Goal: Information Seeking & Learning: Learn about a topic

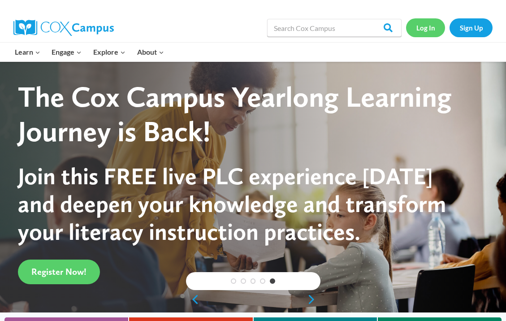
click at [423, 31] on link "Log In" at bounding box center [425, 27] width 39 height 18
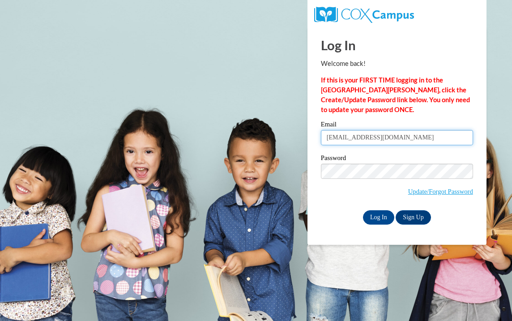
type input "[EMAIL_ADDRESS][DOMAIN_NAME]"
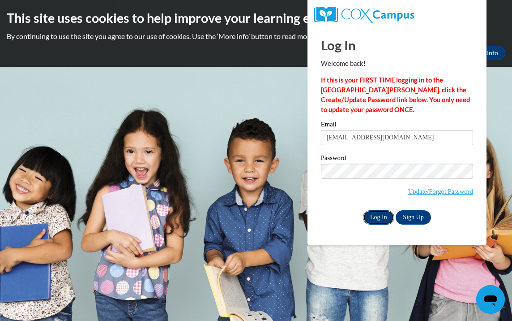
click at [377, 216] on input "Log In" at bounding box center [378, 217] width 31 height 14
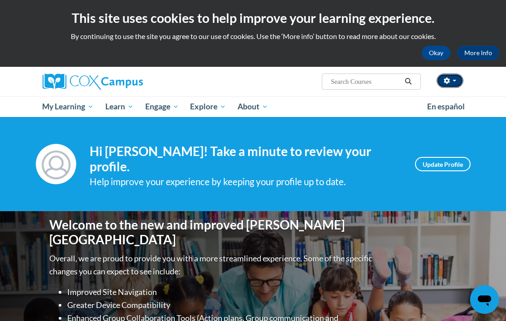
click at [453, 80] on span "button" at bounding box center [454, 81] width 4 height 2
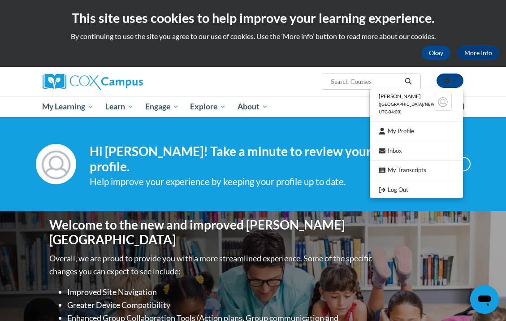
click at [411, 125] on ul "adrean lewis (America/New_York UTC-04:00) My Profile Inbox My Transcripts Log O…" at bounding box center [416, 143] width 94 height 109
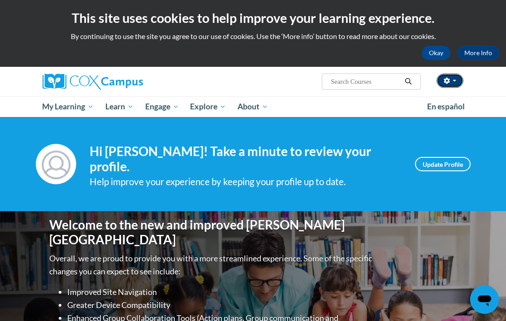
click at [455, 81] on span "button" at bounding box center [454, 81] width 4 height 2
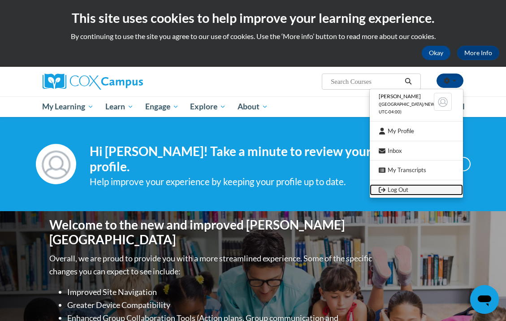
click at [415, 185] on link "Log Out" at bounding box center [415, 189] width 93 height 11
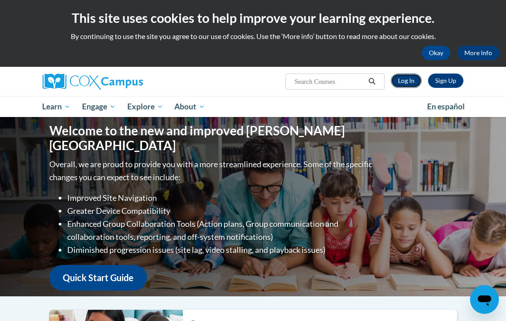
click at [407, 81] on link "Log In" at bounding box center [405, 80] width 31 height 14
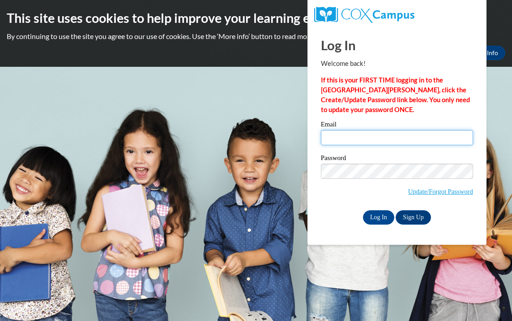
click at [369, 134] on input "Email" at bounding box center [397, 137] width 152 height 15
type input "[EMAIL_ADDRESS][DOMAIN_NAME]"
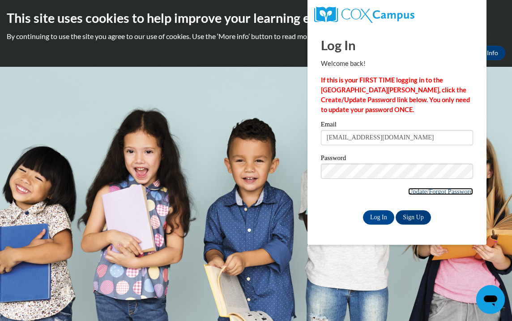
click at [454, 193] on link "Update/Forgot Password" at bounding box center [440, 191] width 65 height 7
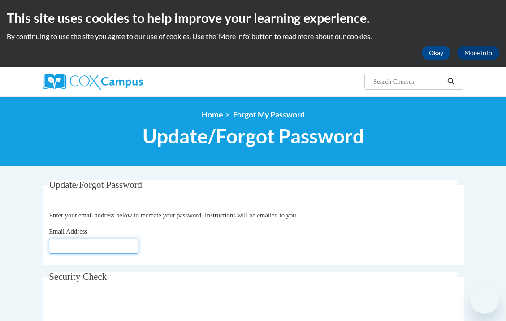
click at [86, 245] on input "Email Address" at bounding box center [94, 245] width 90 height 15
type input "[EMAIL_ADDRESS][DOMAIN_NAME]"
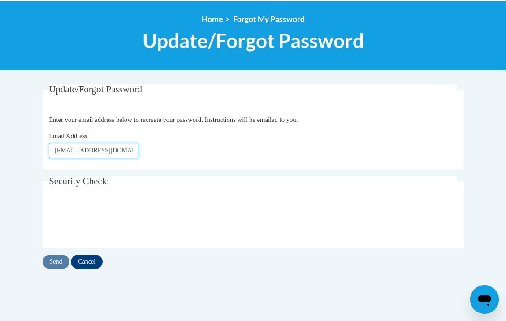
scroll to position [96, 0]
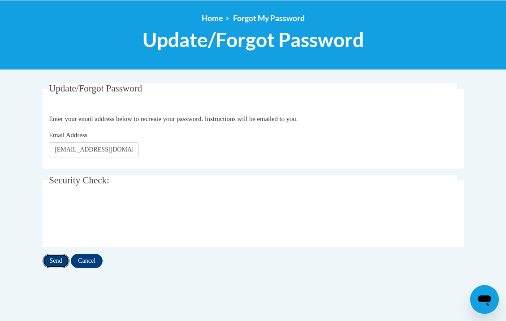
click at [59, 261] on input "Send" at bounding box center [56, 260] width 27 height 14
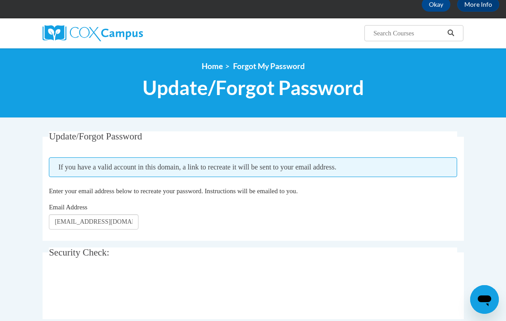
scroll to position [48, 0]
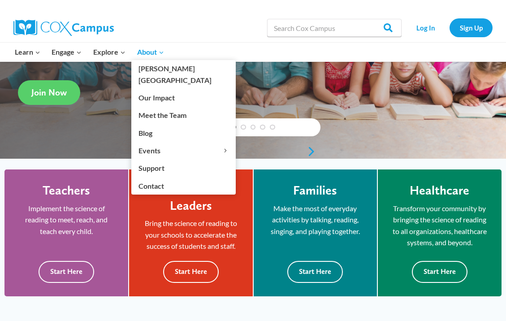
scroll to position [144, 0]
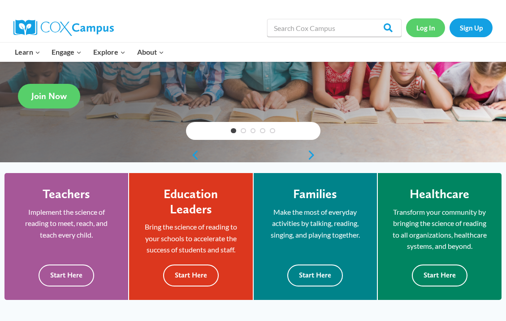
click at [419, 31] on link "Log In" at bounding box center [425, 27] width 39 height 18
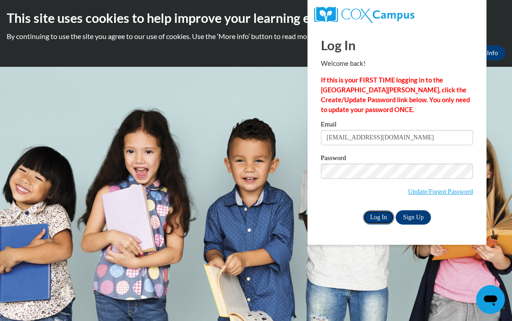
click at [377, 218] on input "Log In" at bounding box center [378, 217] width 31 height 14
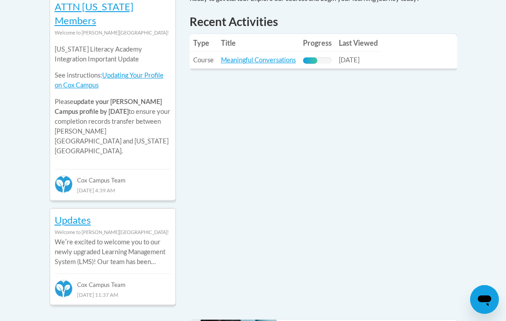
scroll to position [433, 0]
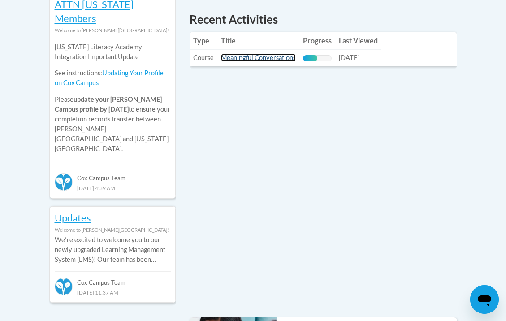
click at [258, 54] on link "Meaningful Conversations" at bounding box center [258, 58] width 75 height 8
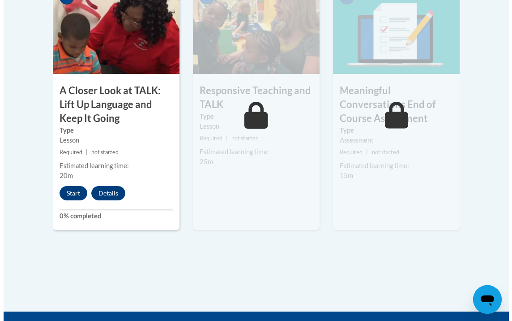
scroll to position [625, 0]
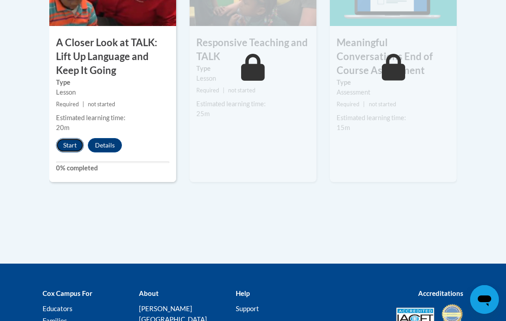
click at [72, 146] on button "Start" at bounding box center [70, 145] width 28 height 14
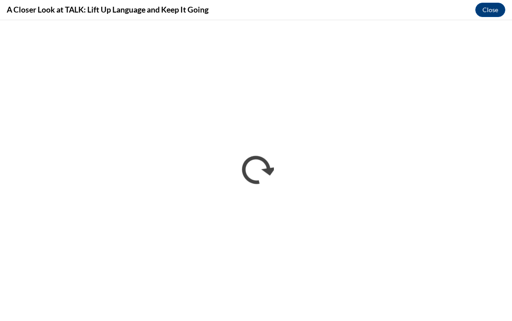
scroll to position [0, 0]
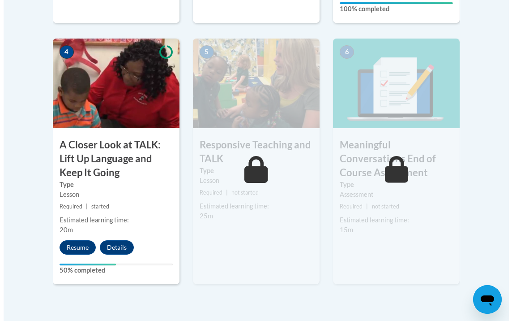
scroll to position [529, 0]
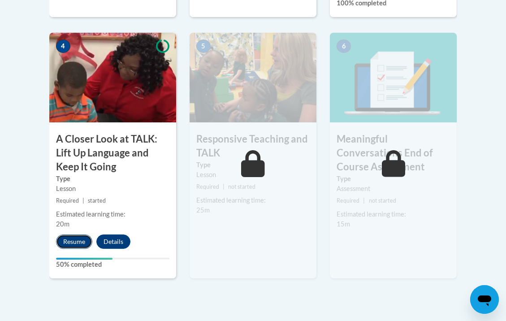
click at [77, 241] on button "Resume" at bounding box center [74, 241] width 36 height 14
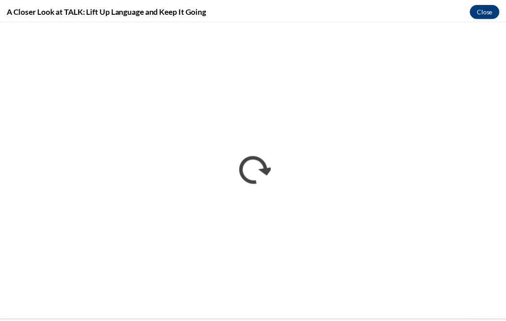
scroll to position [0, 0]
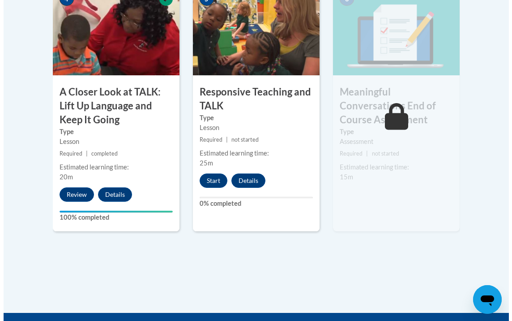
scroll to position [577, 0]
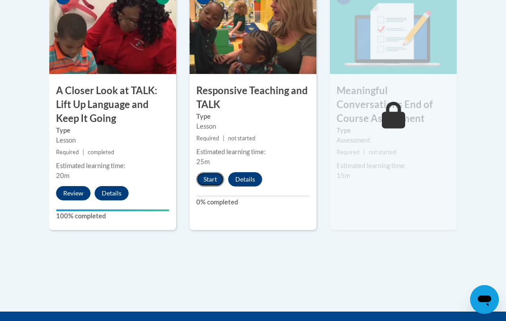
click at [214, 180] on button "Start" at bounding box center [210, 179] width 28 height 14
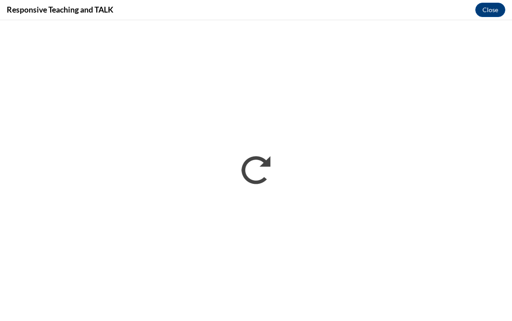
scroll to position [0, 0]
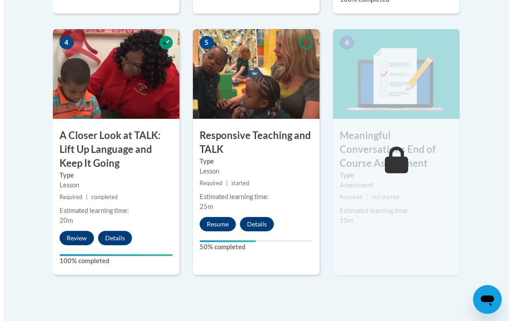
scroll to position [529, 0]
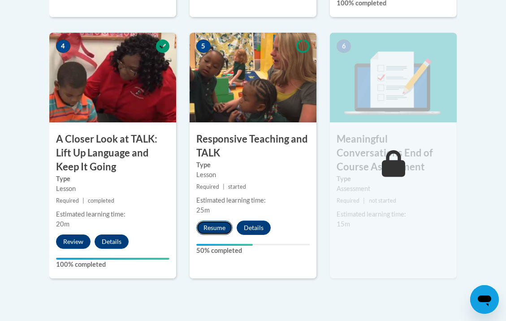
click at [218, 228] on button "Resume" at bounding box center [214, 227] width 36 height 14
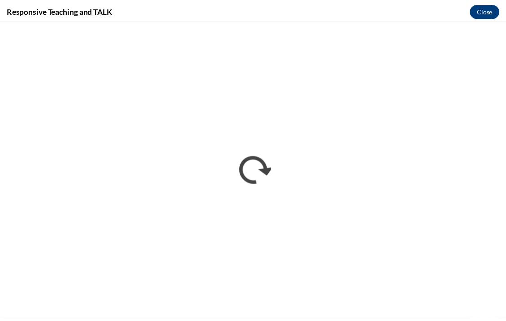
scroll to position [0, 0]
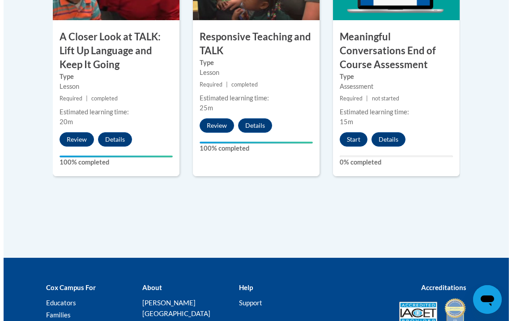
scroll to position [625, 0]
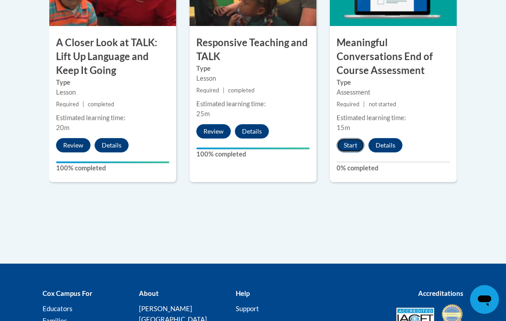
click at [355, 144] on button "Start" at bounding box center [350, 145] width 28 height 14
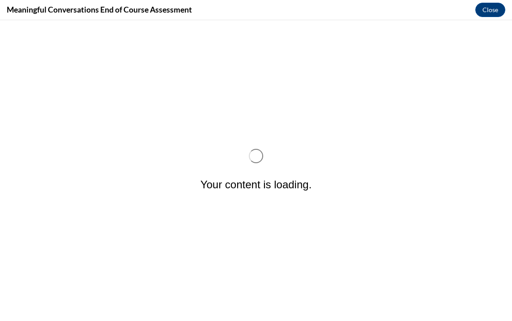
scroll to position [0, 0]
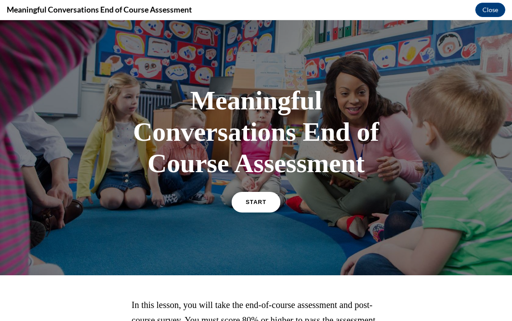
click at [265, 198] on link "START" at bounding box center [255, 202] width 49 height 21
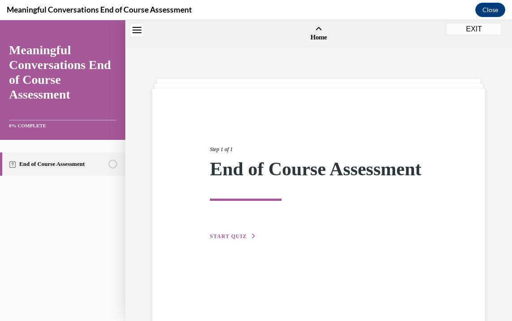
scroll to position [28, 0]
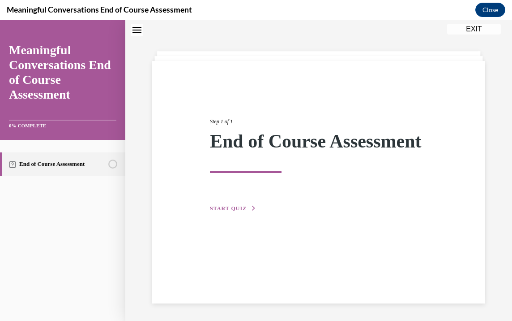
click at [231, 211] on span "START QUIZ" at bounding box center [228, 208] width 37 height 6
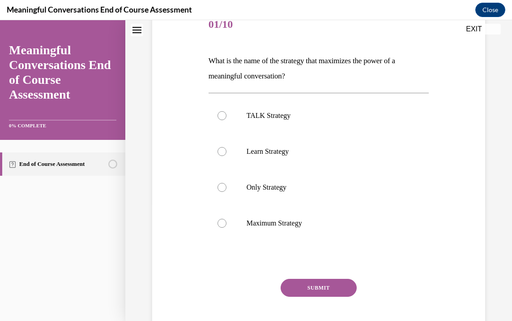
scroll to position [73, 0]
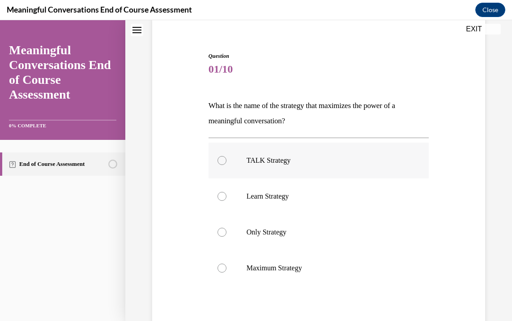
click at [220, 161] on div at bounding box center [222, 160] width 9 height 9
click at [220, 161] on input "TALK Strategy" at bounding box center [222, 160] width 9 height 9
radio input "true"
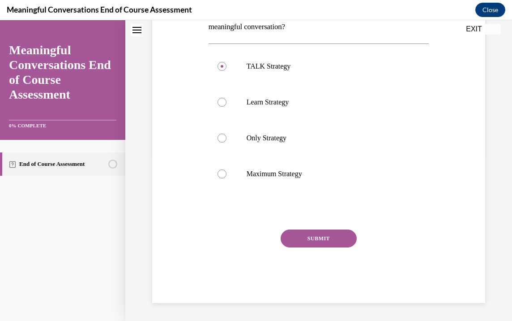
click at [328, 231] on button "SUBMIT" at bounding box center [319, 238] width 76 height 18
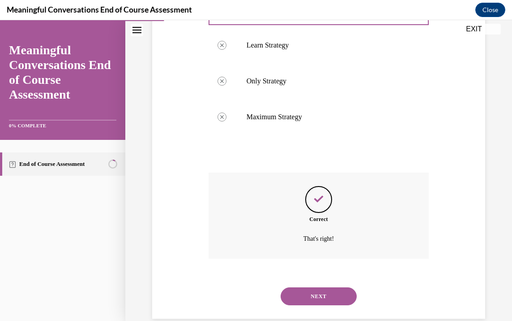
scroll to position [239, 0]
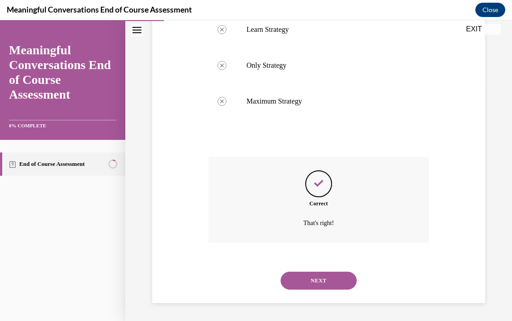
click at [323, 284] on button "NEXT" at bounding box center [319, 280] width 76 height 18
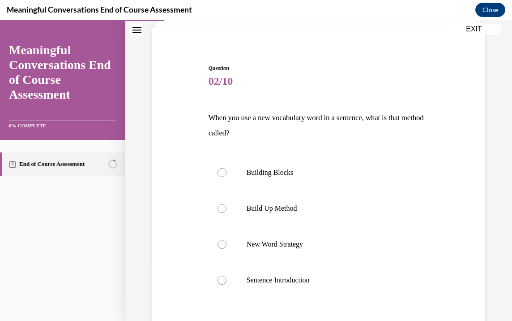
scroll to position [90, 0]
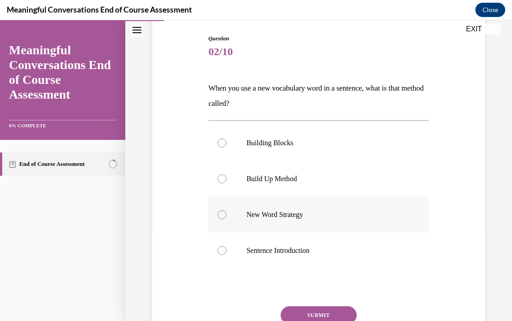
click at [219, 215] on div at bounding box center [222, 214] width 9 height 9
click at [219, 215] on input "New Word Strategy" at bounding box center [222, 214] width 9 height 9
radio input "true"
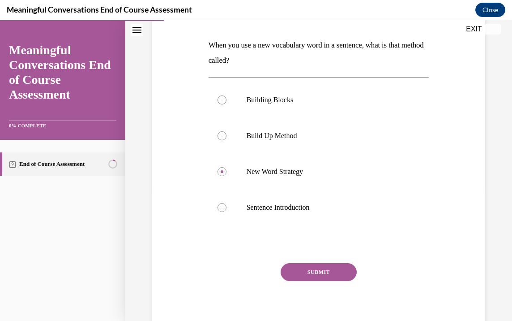
scroll to position [135, 0]
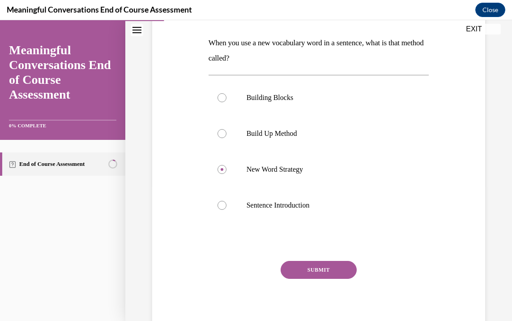
click at [335, 273] on button "SUBMIT" at bounding box center [319, 270] width 76 height 18
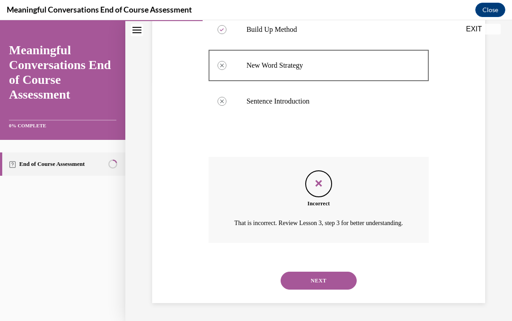
scroll to position [250, 0]
click at [323, 280] on button "NEXT" at bounding box center [319, 280] width 76 height 18
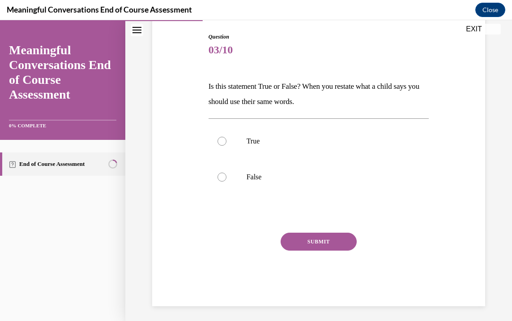
scroll to position [27, 0]
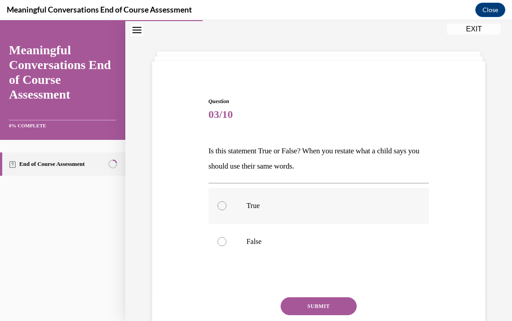
click at [221, 206] on div at bounding box center [222, 205] width 9 height 9
click at [221, 206] on input "True" at bounding box center [222, 205] width 9 height 9
radio input "true"
click at [333, 300] on button "SUBMIT" at bounding box center [319, 306] width 76 height 18
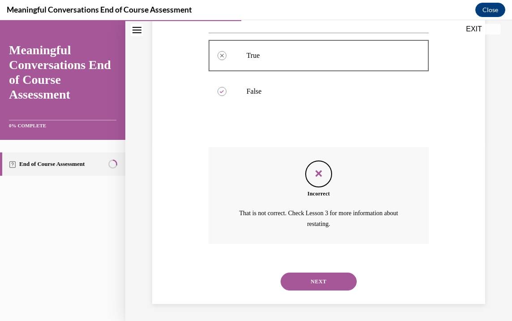
scroll to position [178, 0]
click at [309, 284] on button "NEXT" at bounding box center [319, 280] width 76 height 18
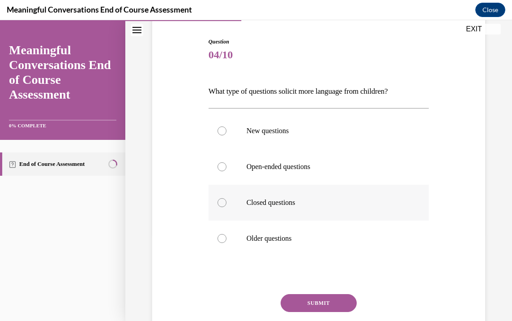
scroll to position [90, 0]
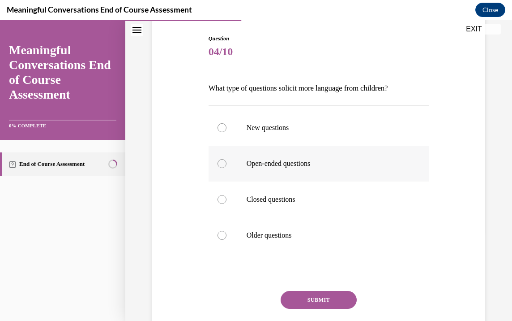
click at [223, 163] on div at bounding box center [222, 163] width 9 height 9
click at [223, 163] on input "Open-ended questions" at bounding box center [222, 163] width 9 height 9
radio input "true"
click at [341, 294] on button "SUBMIT" at bounding box center [319, 300] width 76 height 18
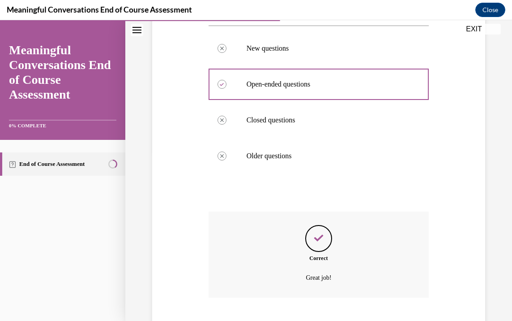
scroll to position [224, 0]
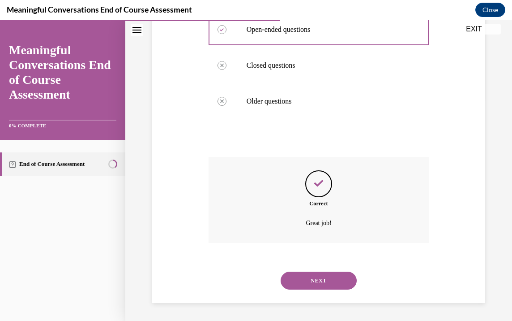
click at [321, 281] on button "NEXT" at bounding box center [319, 280] width 76 height 18
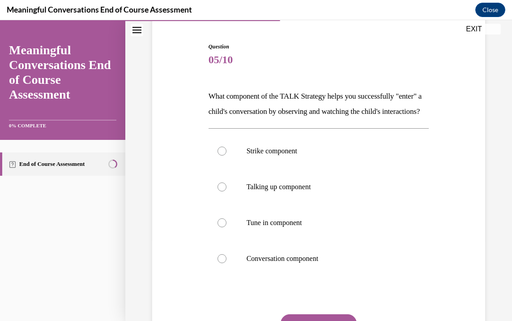
scroll to position [90, 0]
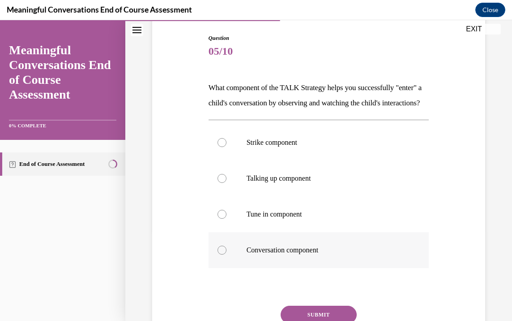
click at [222, 254] on div at bounding box center [222, 249] width 9 height 9
click at [222, 254] on input "Conversation component" at bounding box center [222, 249] width 9 height 9
radio input "true"
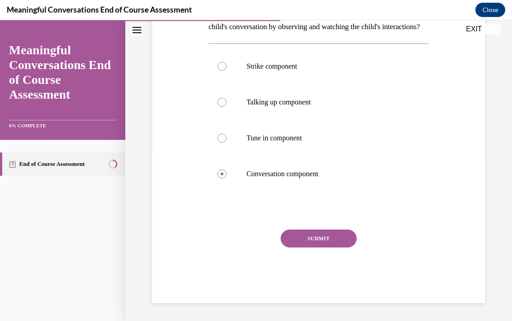
scroll to position [180, 0]
click at [325, 242] on button "SUBMIT" at bounding box center [319, 238] width 76 height 18
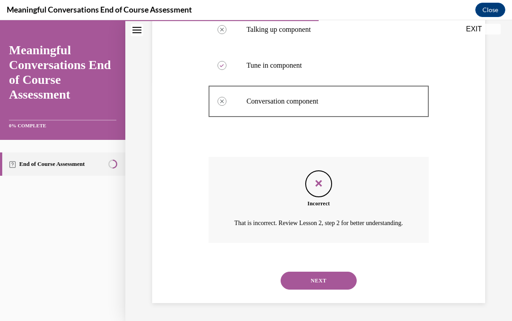
scroll to position [265, 0]
click at [324, 277] on button "NEXT" at bounding box center [319, 280] width 76 height 18
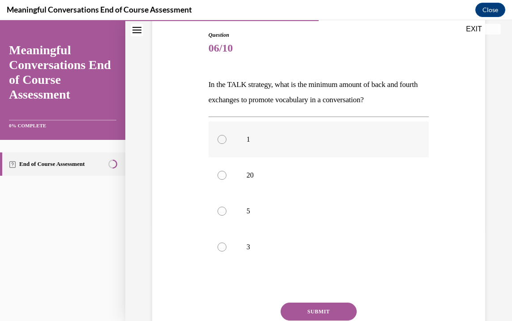
scroll to position [90, 0]
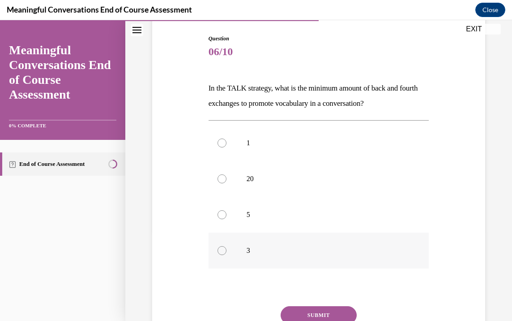
click at [220, 251] on div at bounding box center [222, 250] width 9 height 9
click at [220, 251] on input "3" at bounding box center [222, 250] width 9 height 9
radio input "true"
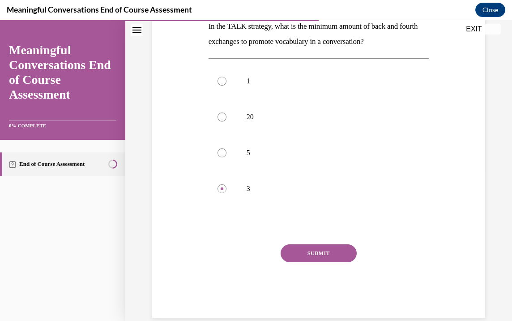
scroll to position [167, 0]
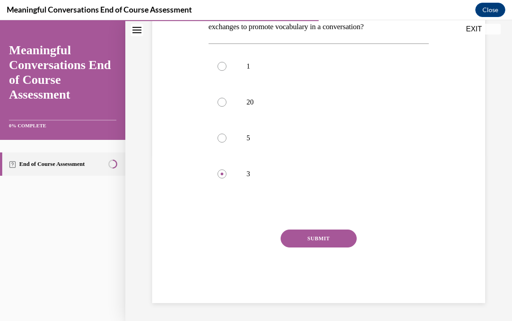
click at [333, 240] on button "SUBMIT" at bounding box center [319, 238] width 76 height 18
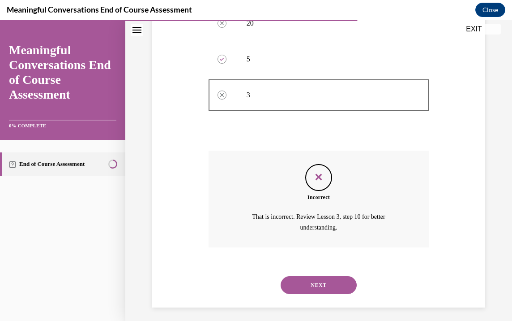
scroll to position [250, 0]
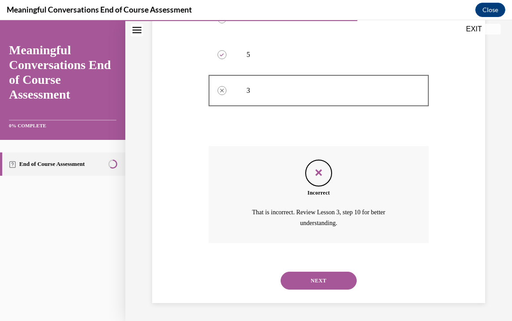
click at [318, 279] on button "NEXT" at bounding box center [319, 280] width 76 height 18
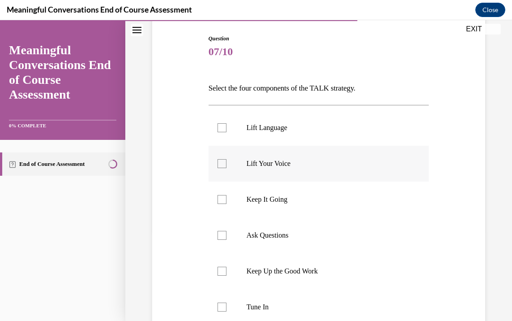
scroll to position [135, 0]
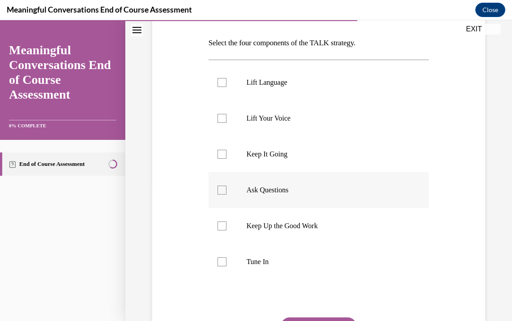
click at [220, 191] on div at bounding box center [222, 189] width 9 height 9
click at [220, 191] on input "Ask Questions" at bounding box center [222, 189] width 9 height 9
checkbox input "true"
click at [219, 77] on label "Lift Language" at bounding box center [319, 82] width 221 height 36
click at [219, 78] on input "Lift Language" at bounding box center [222, 82] width 9 height 9
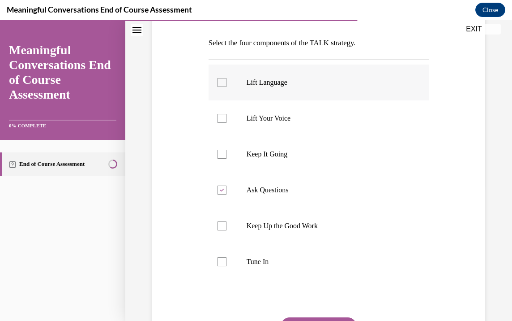
checkbox input "true"
click at [221, 224] on div at bounding box center [222, 225] width 9 height 9
click at [221, 224] on input "Keep Up the Good Work" at bounding box center [222, 225] width 9 height 9
checkbox input "true"
click at [220, 155] on div at bounding box center [222, 154] width 9 height 9
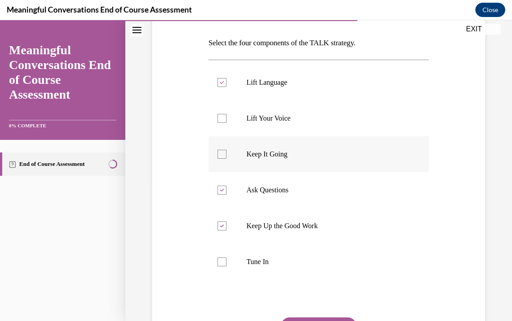
click at [220, 155] on input "Keep It Going" at bounding box center [222, 154] width 9 height 9
checkbox input "true"
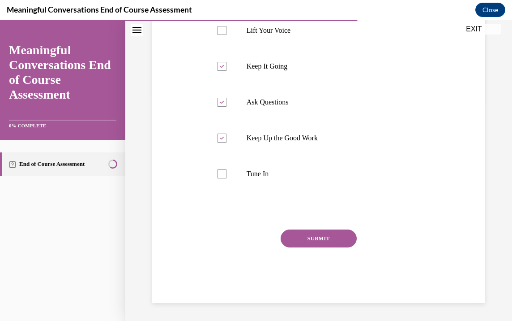
click at [317, 239] on button "SUBMIT" at bounding box center [319, 238] width 76 height 18
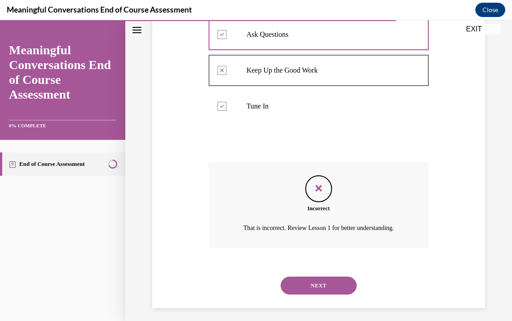
scroll to position [296, 0]
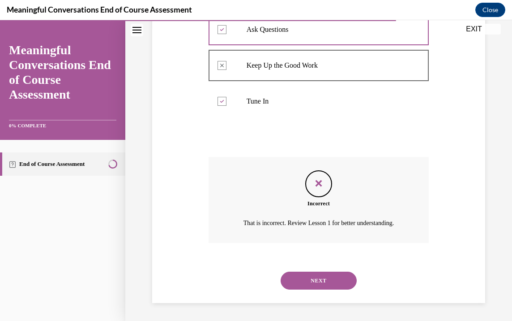
click at [304, 278] on button "NEXT" at bounding box center [319, 280] width 76 height 18
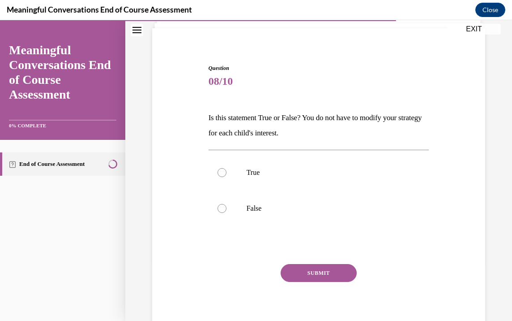
scroll to position [27, 0]
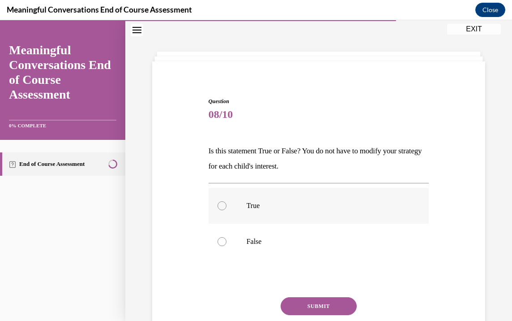
click at [221, 205] on div at bounding box center [222, 205] width 9 height 9
click at [221, 205] on input "True" at bounding box center [222, 205] width 9 height 9
radio input "true"
click at [333, 308] on button "SUBMIT" at bounding box center [319, 306] width 76 height 18
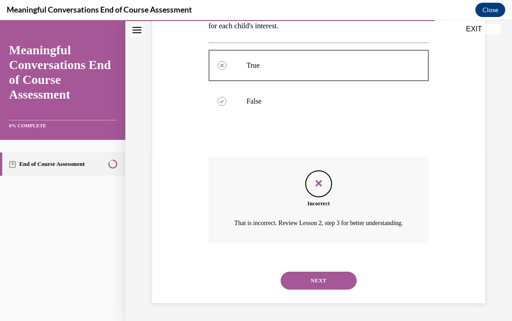
scroll to position [178, 0]
click at [321, 274] on button "NEXT" at bounding box center [319, 280] width 76 height 18
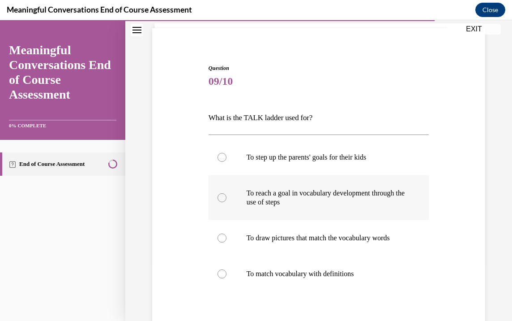
scroll to position [90, 0]
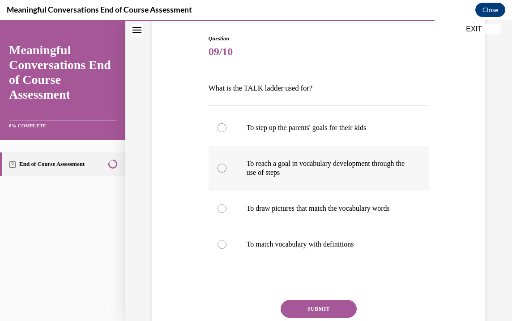
click at [218, 168] on div at bounding box center [222, 167] width 9 height 9
click at [218, 168] on input "To reach a goal in vocabulary development through the use of steps" at bounding box center [222, 167] width 9 height 9
radio input "true"
click at [326, 313] on button "SUBMIT" at bounding box center [319, 309] width 76 height 18
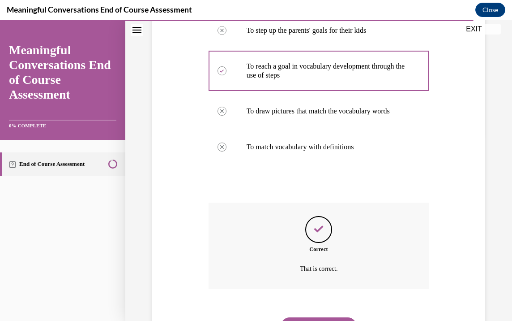
scroll to position [242, 0]
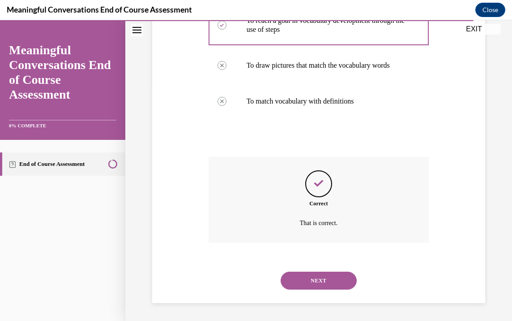
click at [328, 281] on button "NEXT" at bounding box center [319, 280] width 76 height 18
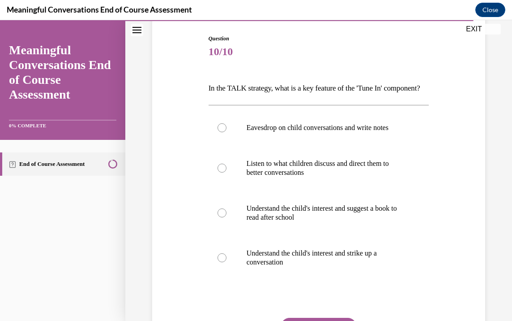
scroll to position [90, 0]
click at [221, 261] on div at bounding box center [222, 257] width 9 height 9
click at [221, 261] on input "Understand the child's interest and strike up a conversation" at bounding box center [222, 257] width 9 height 9
radio input "true"
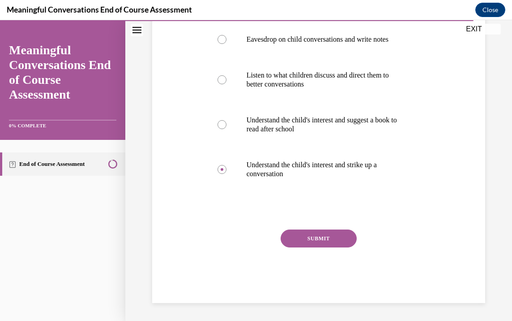
click at [319, 240] on button "SUBMIT" at bounding box center [319, 238] width 76 height 18
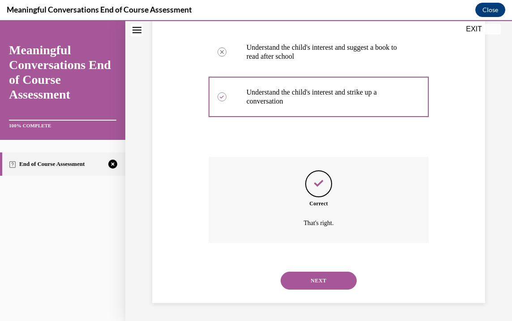
scroll to position [266, 0]
click at [324, 279] on button "NEXT" at bounding box center [319, 280] width 76 height 18
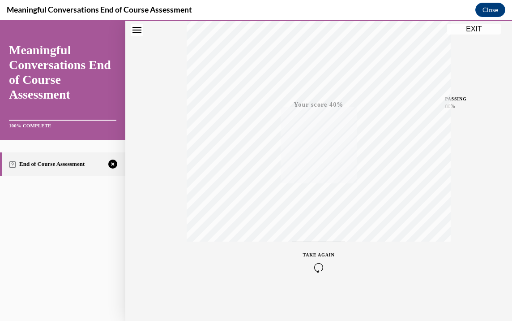
scroll to position [159, 0]
click at [315, 266] on icon "button" at bounding box center [319, 266] width 32 height 10
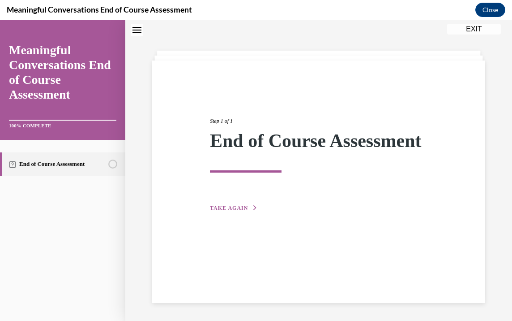
scroll to position [28, 0]
click at [239, 212] on button "TAKE AGAIN" at bounding box center [234, 208] width 48 height 8
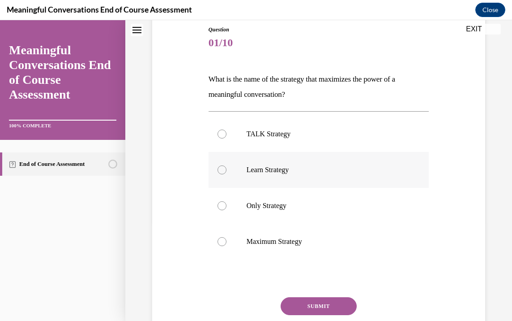
scroll to position [117, 0]
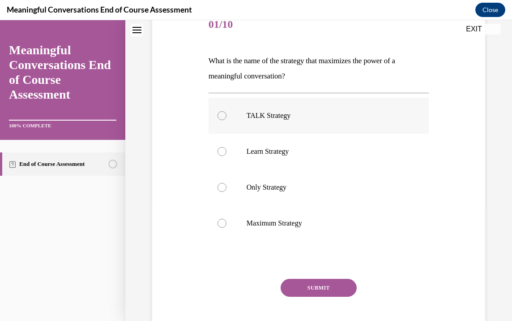
click at [221, 116] on div at bounding box center [222, 115] width 9 height 9
click at [221, 116] on input "TALK Strategy" at bounding box center [222, 115] width 9 height 9
radio input "true"
click at [324, 285] on button "SUBMIT" at bounding box center [319, 288] width 76 height 18
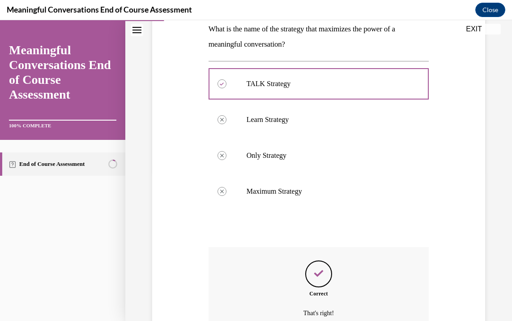
scroll to position [239, 0]
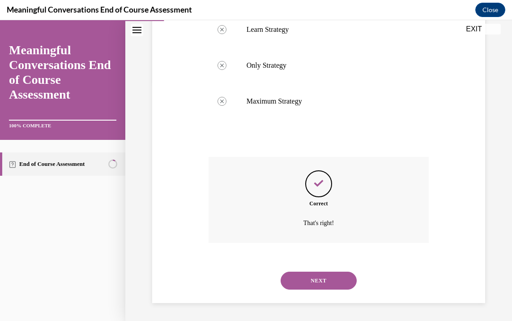
click at [332, 279] on button "NEXT" at bounding box center [319, 280] width 76 height 18
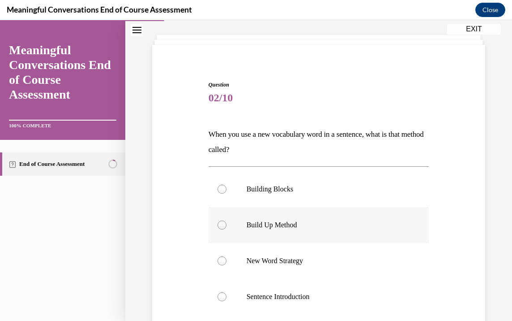
scroll to position [90, 0]
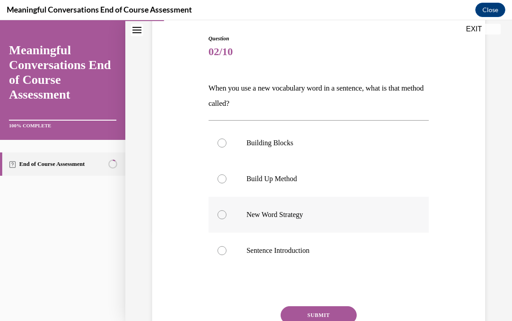
click at [220, 216] on div at bounding box center [222, 214] width 9 height 9
click at [220, 216] on input "New Word Strategy" at bounding box center [222, 214] width 9 height 9
radio input "true"
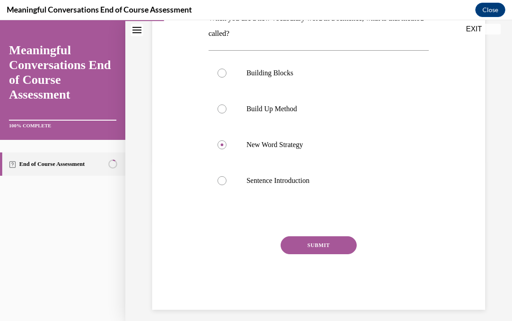
scroll to position [167, 0]
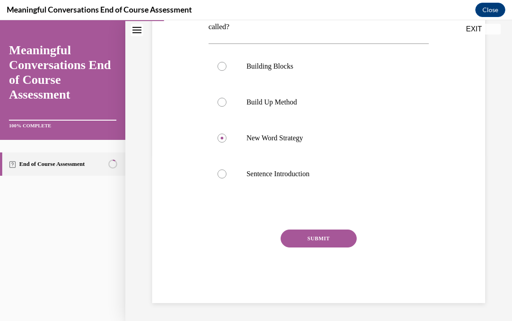
click at [325, 236] on button "SUBMIT" at bounding box center [319, 238] width 76 height 18
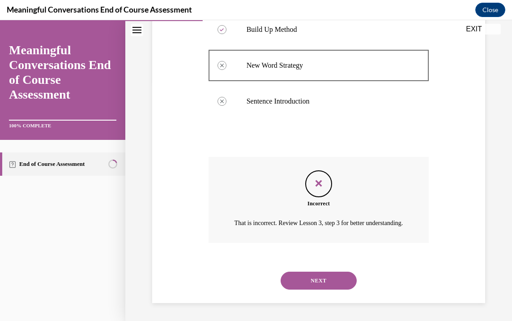
scroll to position [250, 0]
click at [333, 281] on button "NEXT" at bounding box center [319, 280] width 76 height 18
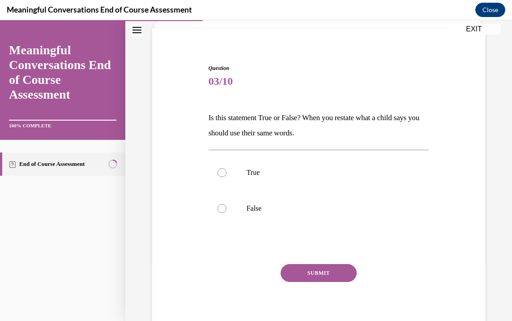
scroll to position [27, 0]
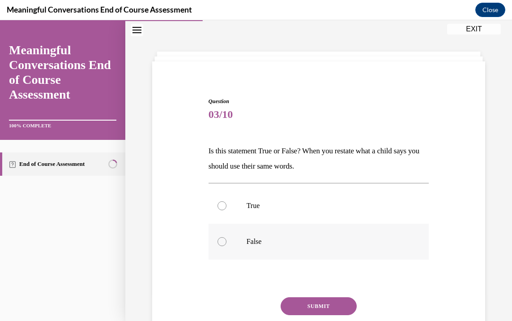
click at [220, 240] on div at bounding box center [222, 241] width 9 height 9
click at [220, 240] on input "False" at bounding box center [222, 241] width 9 height 9
radio input "true"
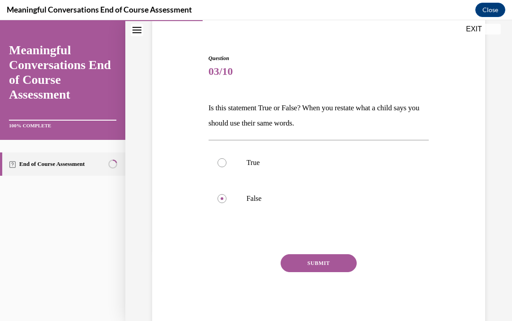
scroll to position [95, 0]
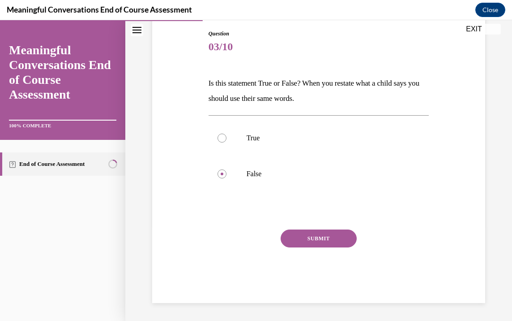
click at [325, 233] on button "SUBMIT" at bounding box center [319, 238] width 76 height 18
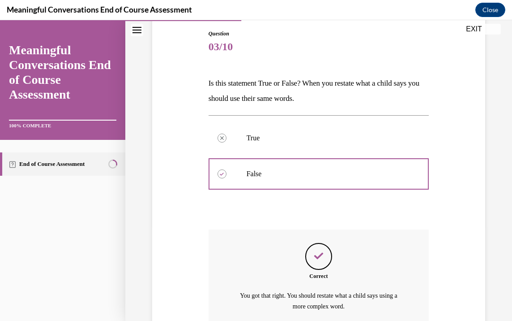
scroll to position [178, 0]
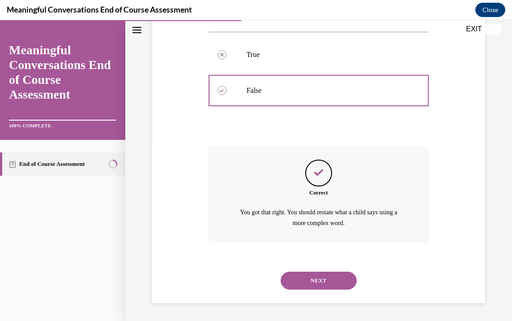
click at [328, 278] on button "NEXT" at bounding box center [319, 280] width 76 height 18
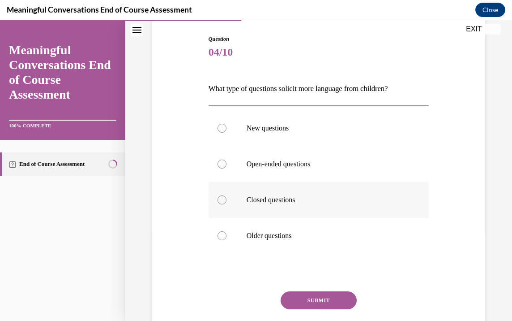
scroll to position [90, 0]
click at [219, 164] on div at bounding box center [222, 163] width 9 height 9
click at [219, 164] on input "Open-ended questions" at bounding box center [222, 163] width 9 height 9
radio input "true"
click at [306, 298] on button "SUBMIT" at bounding box center [319, 300] width 76 height 18
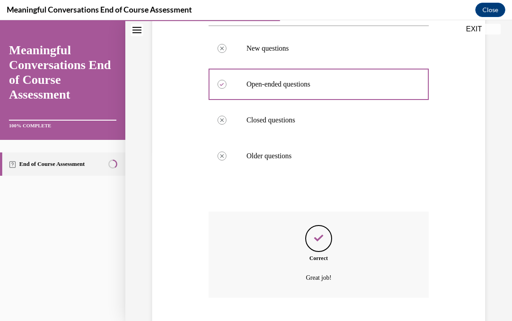
scroll to position [224, 0]
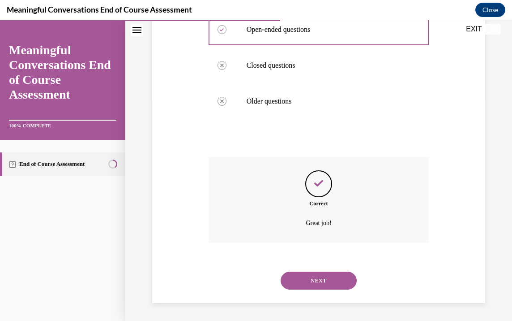
click at [319, 279] on button "NEXT" at bounding box center [319, 280] width 76 height 18
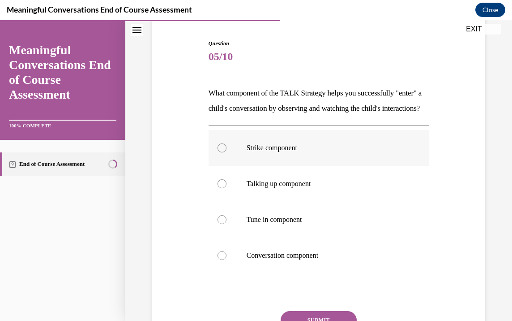
scroll to position [90, 0]
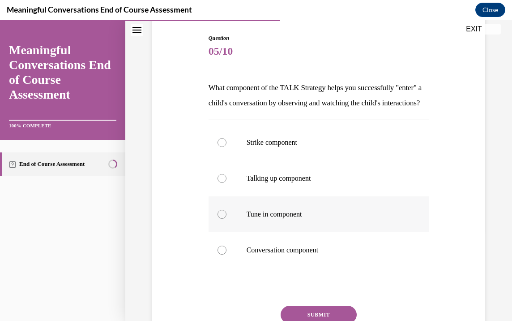
click at [220, 219] on div at bounding box center [222, 214] width 9 height 9
click at [220, 219] on input "Tune in component" at bounding box center [222, 214] width 9 height 9
radio input "true"
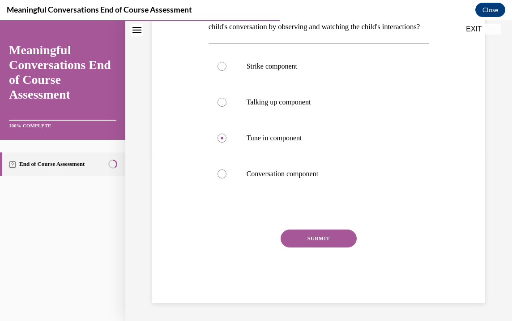
click at [326, 234] on button "SUBMIT" at bounding box center [319, 238] width 76 height 18
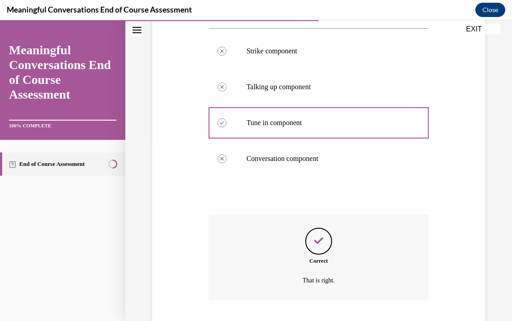
scroll to position [254, 0]
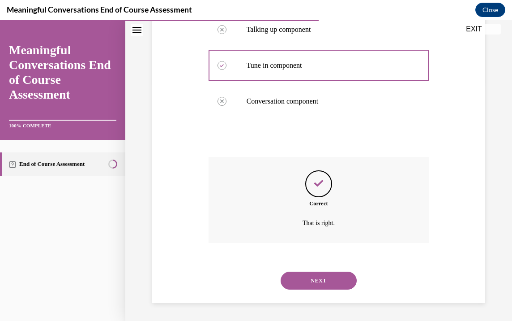
click at [311, 281] on button "NEXT" at bounding box center [319, 280] width 76 height 18
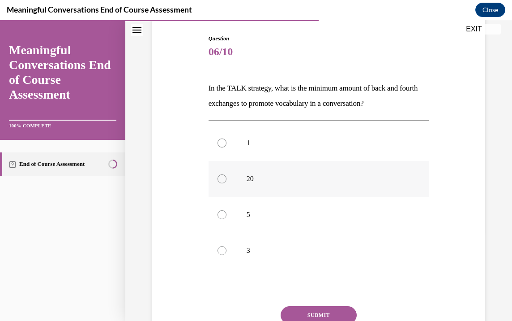
scroll to position [135, 0]
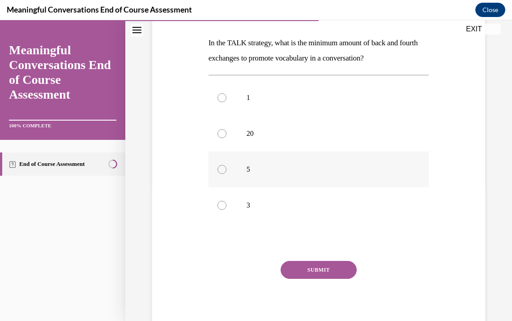
click at [220, 171] on div at bounding box center [222, 169] width 9 height 9
click at [220, 171] on input "5" at bounding box center [222, 169] width 9 height 9
radio input "true"
click at [219, 102] on div at bounding box center [222, 97] width 9 height 9
click at [219, 102] on input "1" at bounding box center [222, 97] width 9 height 9
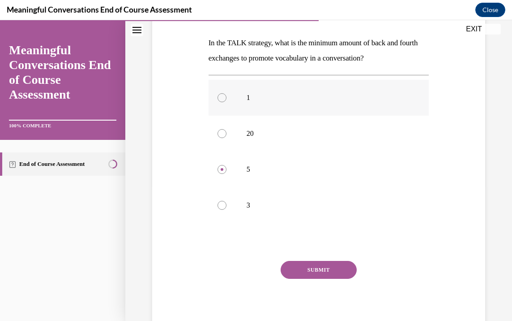
radio input "true"
click at [327, 273] on button "SUBMIT" at bounding box center [319, 270] width 76 height 18
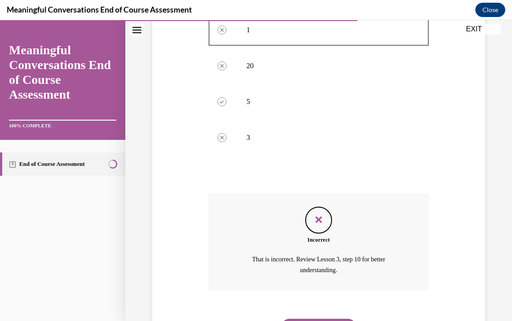
scroll to position [205, 0]
click at [220, 100] on icon at bounding box center [222, 100] width 4 height 3
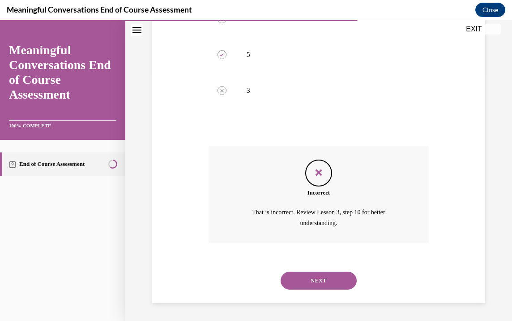
click at [326, 284] on button "NEXT" at bounding box center [319, 280] width 76 height 18
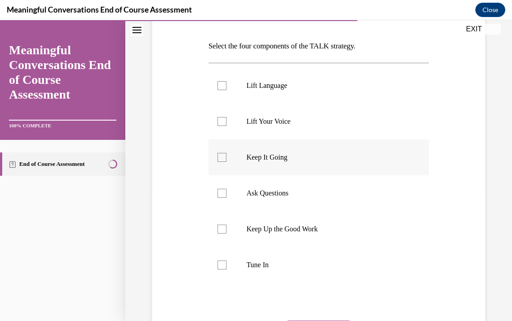
scroll to position [135, 0]
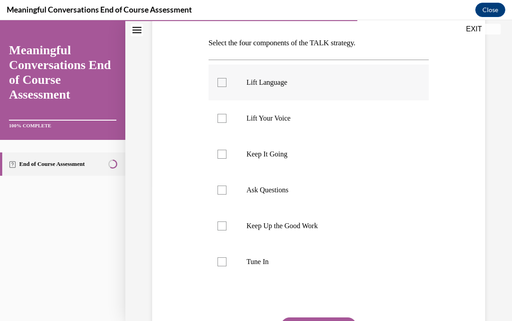
click at [221, 82] on div at bounding box center [222, 82] width 9 height 9
click at [221, 82] on input "Lift Language" at bounding box center [222, 82] width 9 height 9
checkbox input "true"
click at [221, 119] on div at bounding box center [222, 118] width 9 height 9
click at [221, 119] on input "Lift Your Voice" at bounding box center [222, 118] width 9 height 9
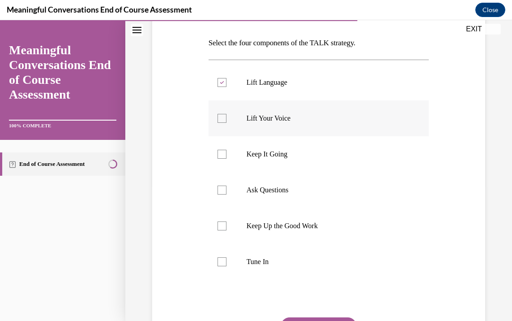
checkbox input "true"
click at [219, 152] on div at bounding box center [222, 154] width 9 height 9
click at [219, 152] on input "Keep It Going" at bounding box center [222, 154] width 9 height 9
checkbox input "true"
click at [222, 189] on div at bounding box center [222, 189] width 9 height 9
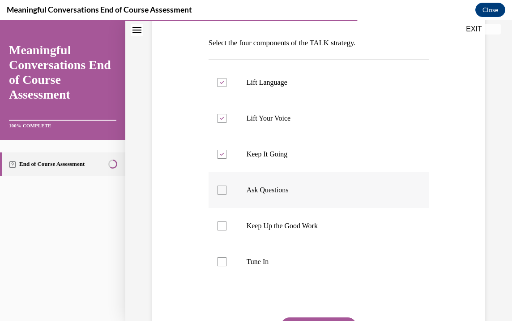
click at [222, 189] on input "Ask Questions" at bounding box center [222, 189] width 9 height 9
checkbox input "true"
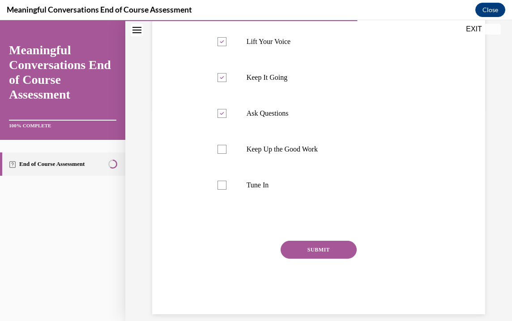
scroll to position [223, 0]
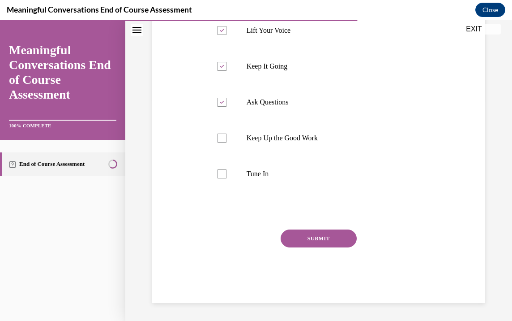
click at [327, 238] on button "SUBMIT" at bounding box center [319, 238] width 76 height 18
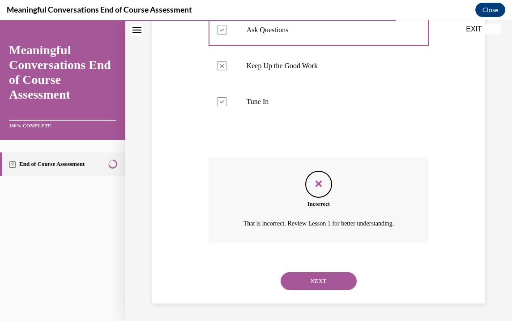
scroll to position [296, 0]
click at [322, 277] on button "NEXT" at bounding box center [319, 280] width 76 height 18
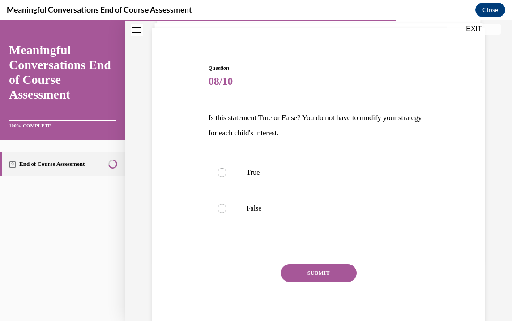
scroll to position [27, 0]
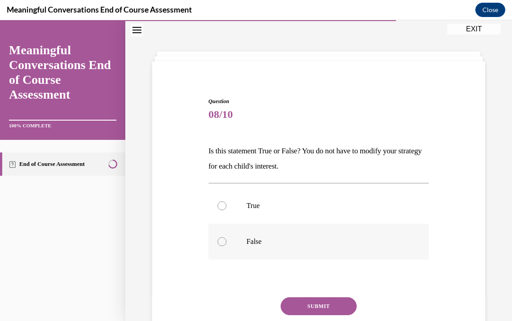
click at [221, 242] on div at bounding box center [222, 241] width 9 height 9
click at [221, 242] on input "False" at bounding box center [222, 241] width 9 height 9
radio input "true"
click at [321, 307] on button "SUBMIT" at bounding box center [319, 306] width 76 height 18
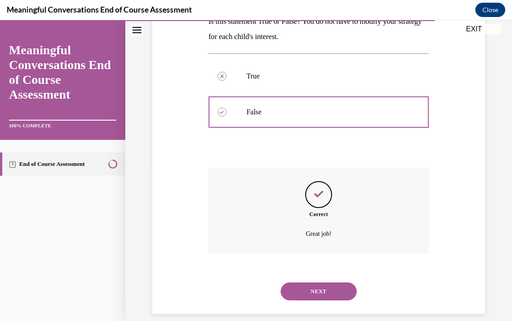
scroll to position [167, 0]
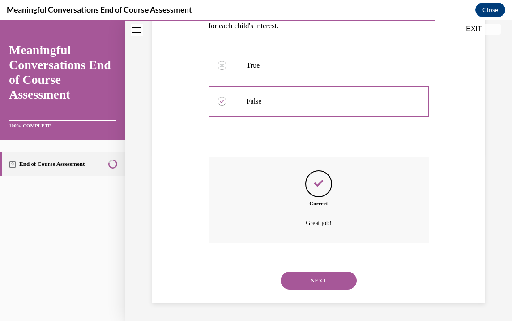
click at [320, 281] on button "NEXT" at bounding box center [319, 280] width 76 height 18
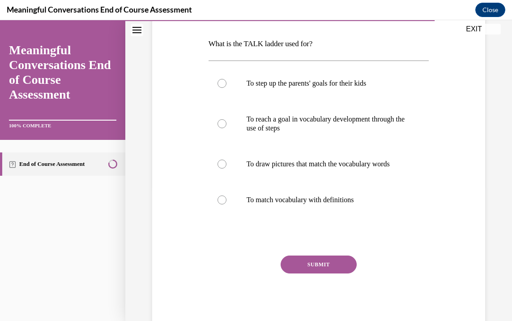
scroll to position [135, 0]
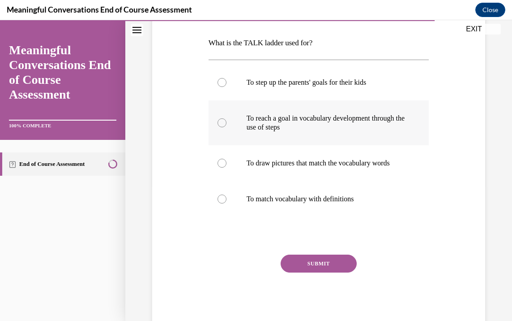
click at [219, 122] on div at bounding box center [222, 122] width 9 height 9
click at [219, 122] on input "To reach a goal in vocabulary development through the use of steps" at bounding box center [222, 122] width 9 height 9
radio input "true"
click at [324, 268] on button "SUBMIT" at bounding box center [319, 263] width 76 height 18
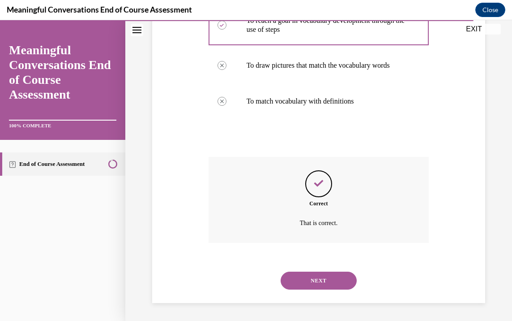
scroll to position [242, 0]
click at [318, 277] on button "NEXT" at bounding box center [319, 280] width 76 height 18
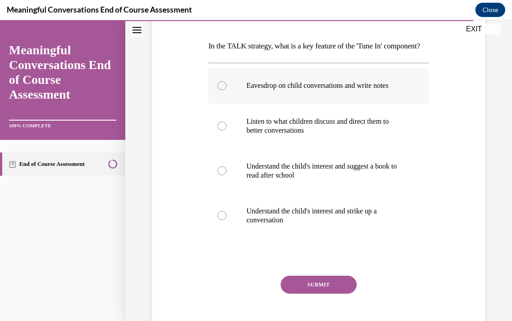
scroll to position [135, 0]
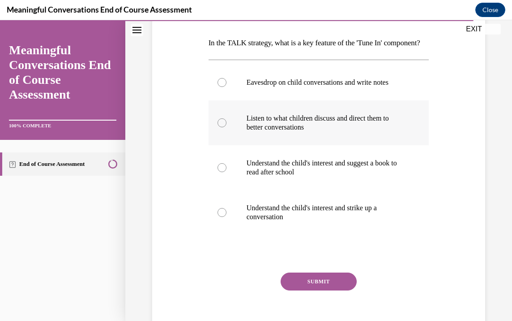
click at [219, 127] on div at bounding box center [222, 122] width 9 height 9
click at [219, 127] on input "Listen to what children discuss and direct them to better conversations" at bounding box center [222, 122] width 9 height 9
radio input "true"
click at [327, 290] on button "SUBMIT" at bounding box center [319, 281] width 76 height 18
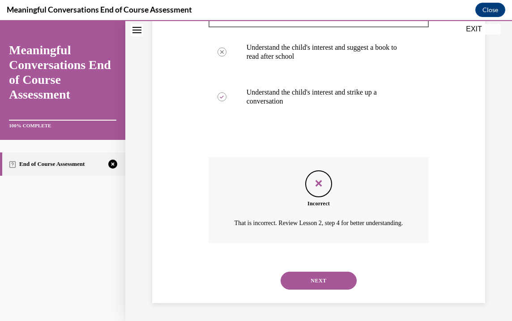
scroll to position [277, 0]
click at [313, 273] on button "NEXT" at bounding box center [319, 280] width 76 height 18
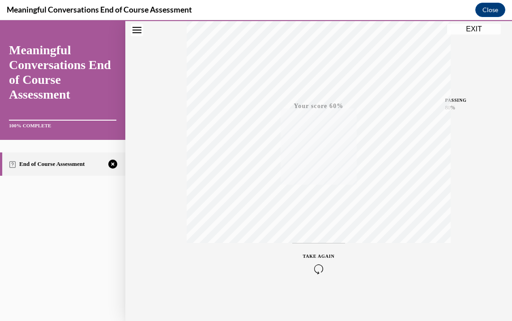
scroll to position [159, 0]
click at [317, 268] on icon "button" at bounding box center [319, 266] width 32 height 10
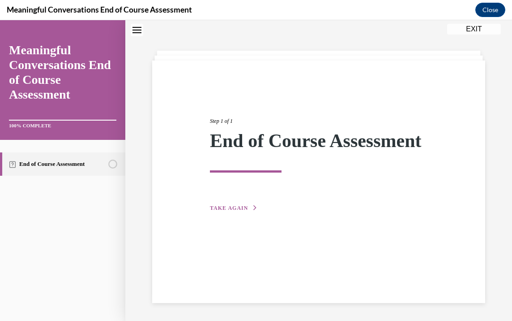
scroll to position [28, 0]
click at [230, 211] on span "TAKE AGAIN" at bounding box center [229, 208] width 38 height 6
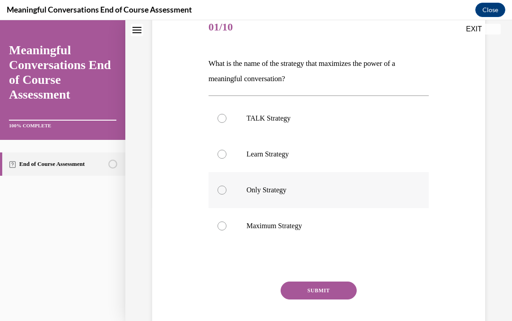
scroll to position [117, 0]
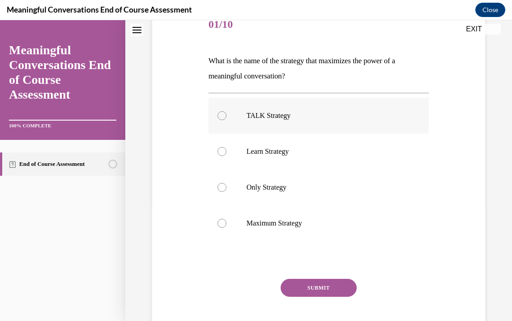
click at [222, 112] on div at bounding box center [222, 115] width 9 height 9
click at [222, 112] on input "TALK Strategy" at bounding box center [222, 115] width 9 height 9
radio input "true"
click at [334, 289] on button "SUBMIT" at bounding box center [319, 288] width 76 height 18
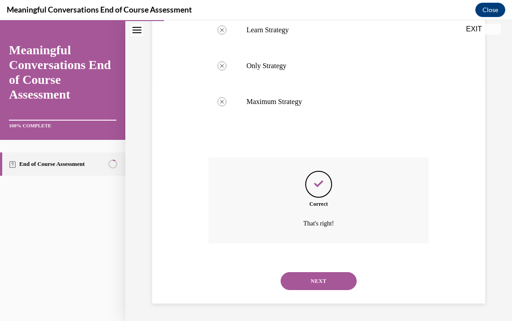
scroll to position [239, 0]
click at [300, 280] on button "NEXT" at bounding box center [319, 280] width 76 height 18
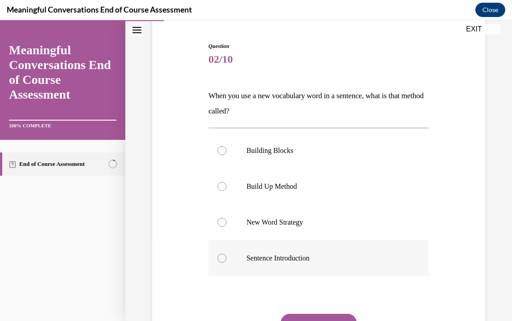
scroll to position [90, 0]
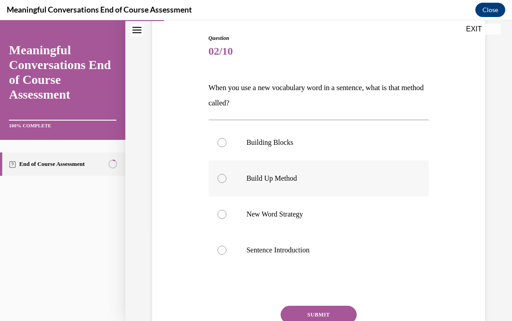
click at [219, 176] on div at bounding box center [222, 178] width 9 height 9
click at [219, 176] on input "Build Up Method" at bounding box center [222, 178] width 9 height 9
radio input "true"
click at [331, 317] on button "SUBMIT" at bounding box center [319, 314] width 76 height 18
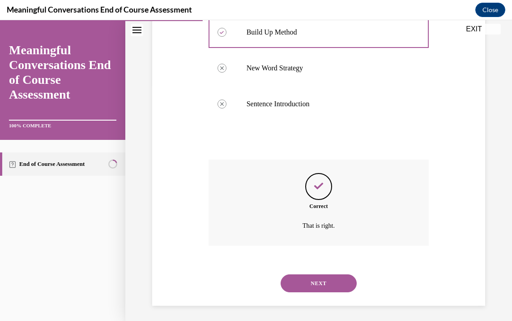
scroll to position [239, 0]
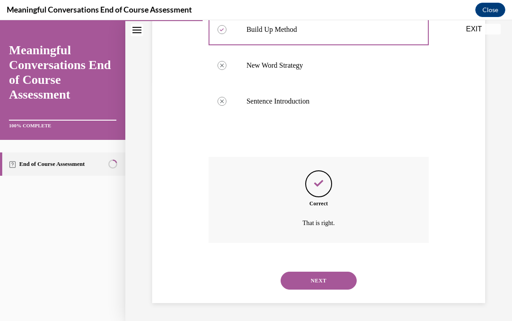
click at [313, 282] on button "NEXT" at bounding box center [319, 280] width 76 height 18
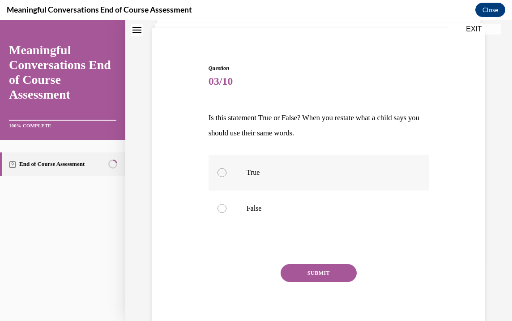
scroll to position [27, 0]
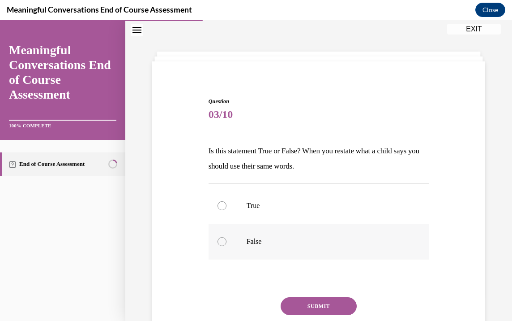
click at [219, 242] on div at bounding box center [222, 241] width 9 height 9
click at [219, 242] on input "False" at bounding box center [222, 241] width 9 height 9
radio input "true"
click at [326, 304] on button "SUBMIT" at bounding box center [319, 306] width 76 height 18
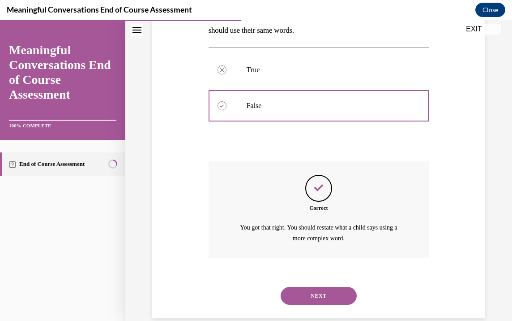
scroll to position [178, 0]
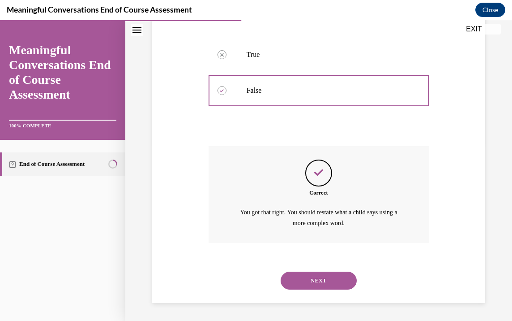
click at [319, 280] on button "NEXT" at bounding box center [319, 280] width 76 height 18
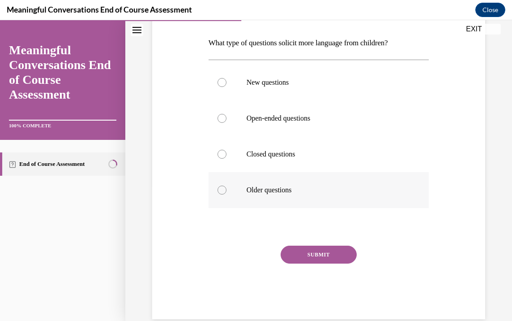
scroll to position [136, 0]
click at [220, 117] on div at bounding box center [222, 117] width 9 height 9
click at [220, 117] on input "Open-ended questions" at bounding box center [222, 117] width 9 height 9
radio input "true"
click at [334, 251] on button "SUBMIT" at bounding box center [319, 254] width 76 height 18
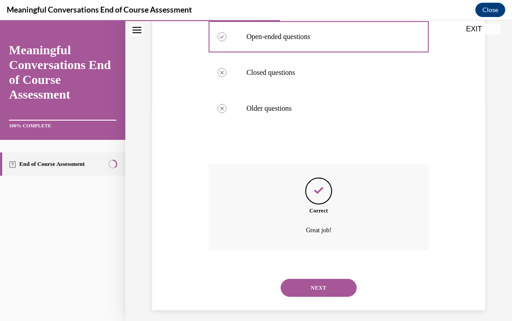
scroll to position [224, 0]
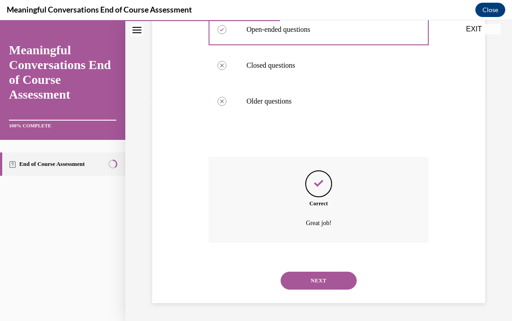
click at [318, 280] on button "NEXT" at bounding box center [319, 280] width 76 height 18
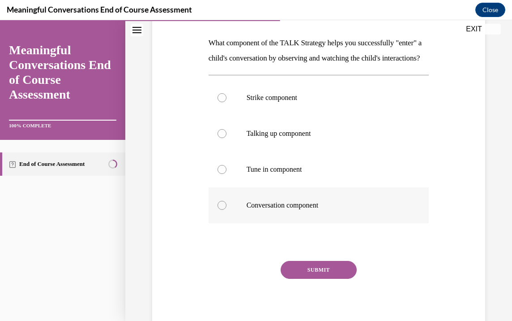
scroll to position [180, 0]
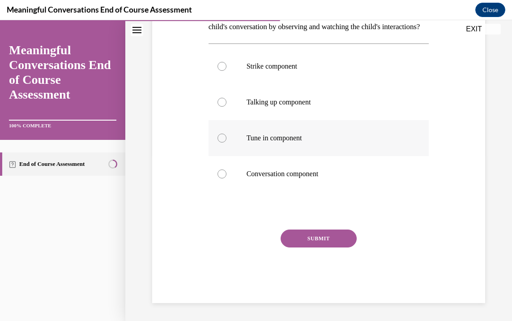
click at [219, 142] on div at bounding box center [222, 137] width 9 height 9
click at [219, 142] on input "Tune in component" at bounding box center [222, 137] width 9 height 9
radio input "true"
click at [321, 236] on button "SUBMIT" at bounding box center [319, 238] width 76 height 18
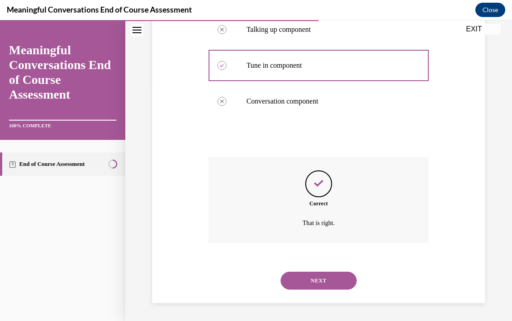
scroll to position [254, 0]
click at [320, 276] on button "NEXT" at bounding box center [319, 280] width 76 height 18
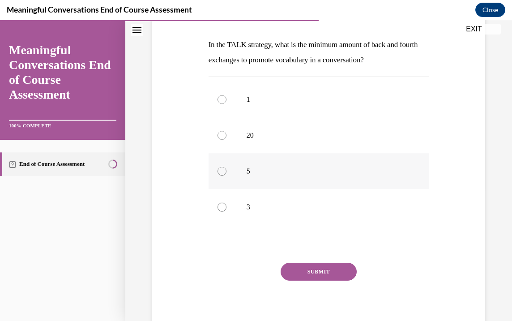
scroll to position [135, 0]
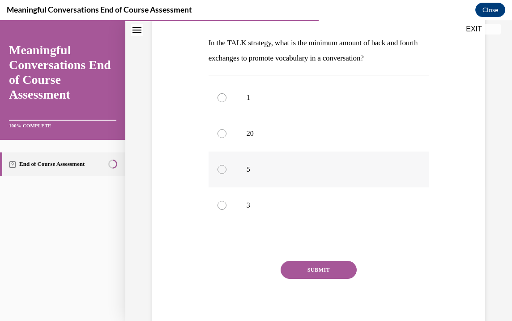
click at [220, 171] on div at bounding box center [222, 169] width 9 height 9
click at [220, 171] on input "5" at bounding box center [222, 169] width 9 height 9
radio input "true"
click at [340, 265] on button "SUBMIT" at bounding box center [319, 270] width 76 height 18
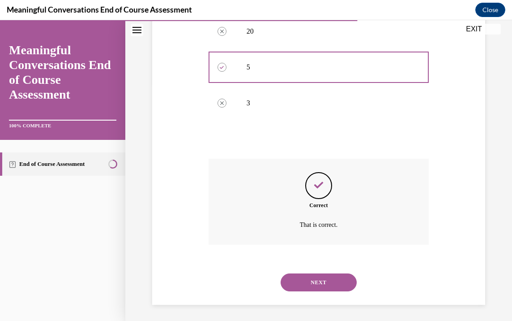
scroll to position [239, 0]
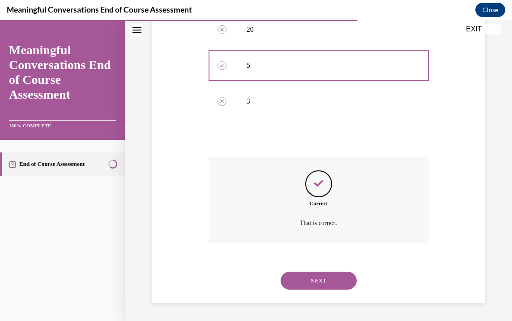
click at [306, 279] on button "NEXT" at bounding box center [319, 280] width 76 height 18
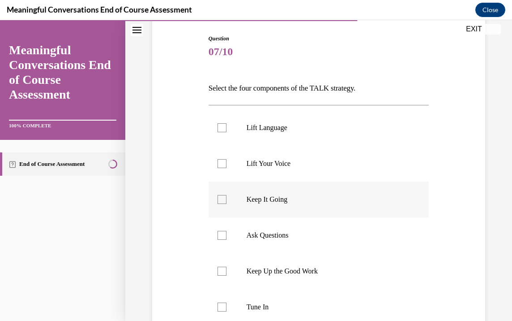
scroll to position [135, 0]
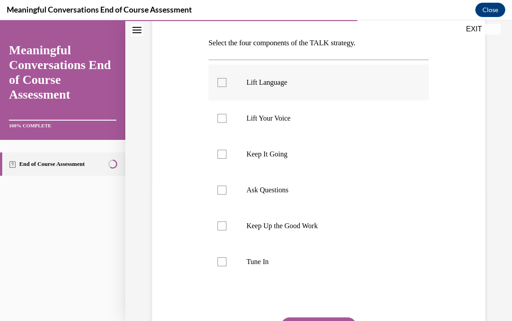
click at [220, 84] on div at bounding box center [222, 82] width 9 height 9
click at [220, 84] on input "Lift Language" at bounding box center [222, 82] width 9 height 9
checkbox input "true"
click at [221, 151] on div at bounding box center [222, 154] width 9 height 9
click at [221, 151] on input "Keep It Going" at bounding box center [222, 154] width 9 height 9
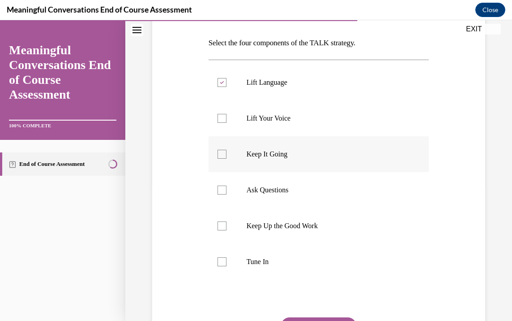
checkbox input "true"
click at [222, 191] on div at bounding box center [222, 189] width 9 height 9
click at [222, 191] on input "Ask Questions" at bounding box center [222, 189] width 9 height 9
checkbox input "true"
click at [221, 260] on div at bounding box center [222, 261] width 9 height 9
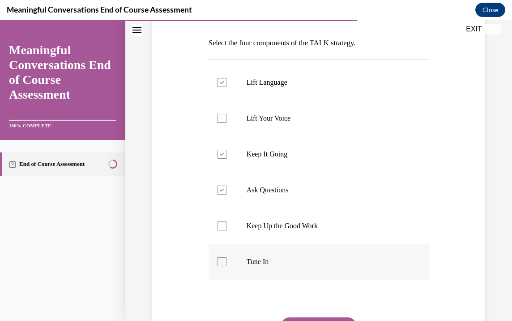
click at [221, 260] on input "Tune In" at bounding box center [222, 261] width 9 height 9
checkbox input "true"
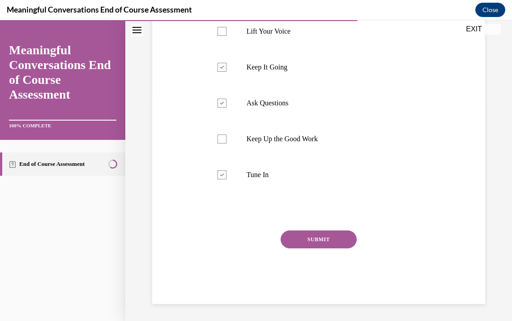
scroll to position [223, 0]
click at [332, 233] on button "SUBMIT" at bounding box center [319, 238] width 76 height 18
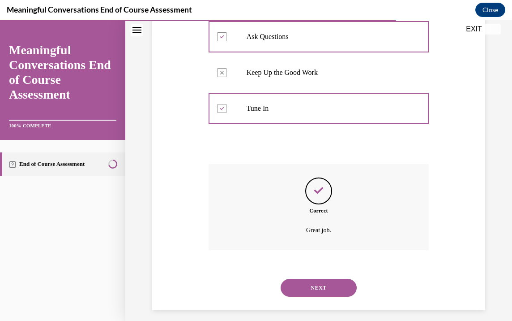
scroll to position [296, 0]
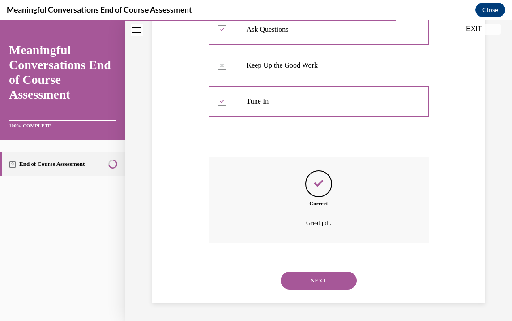
click at [323, 280] on button "NEXT" at bounding box center [319, 280] width 76 height 18
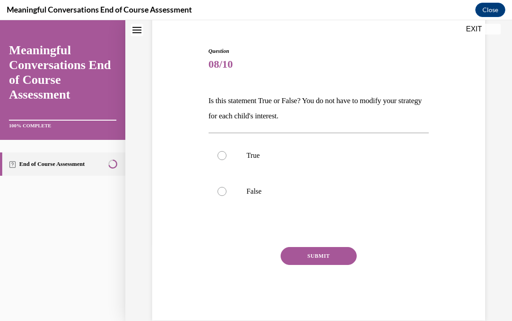
scroll to position [27, 0]
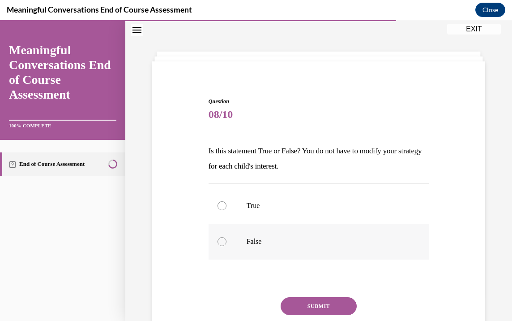
click at [218, 240] on div at bounding box center [222, 241] width 9 height 9
click at [218, 240] on input "False" at bounding box center [222, 241] width 9 height 9
radio input "true"
click at [326, 306] on button "SUBMIT" at bounding box center [319, 306] width 76 height 18
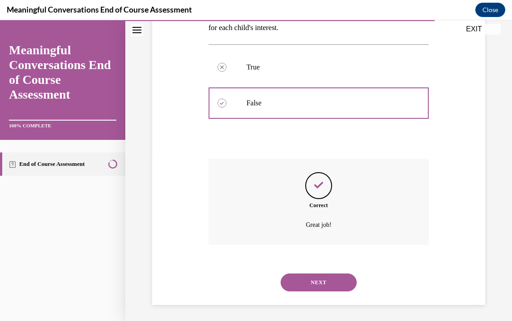
scroll to position [167, 0]
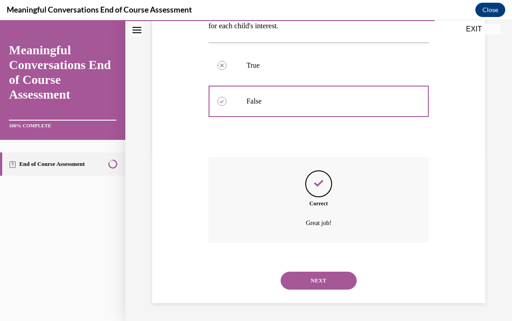
click at [315, 278] on button "NEXT" at bounding box center [319, 280] width 76 height 18
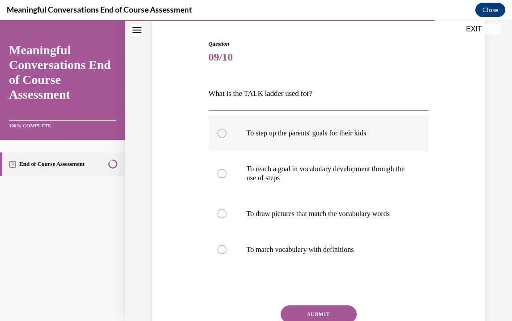
scroll to position [90, 0]
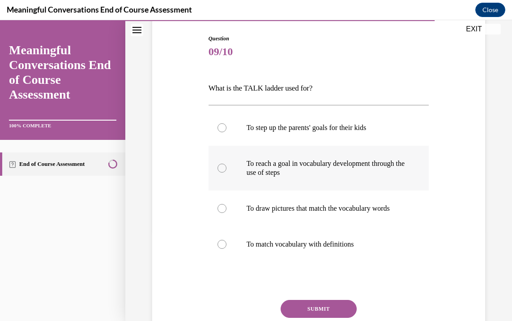
click at [220, 167] on div at bounding box center [222, 167] width 9 height 9
click at [220, 167] on input "To reach a goal in vocabulary development through the use of steps" at bounding box center [222, 167] width 9 height 9
radio input "true"
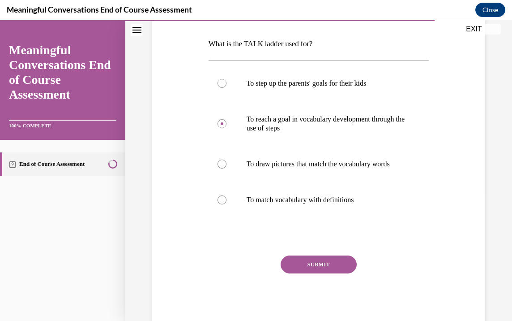
scroll to position [135, 0]
click at [333, 270] on button "SUBMIT" at bounding box center [319, 263] width 76 height 18
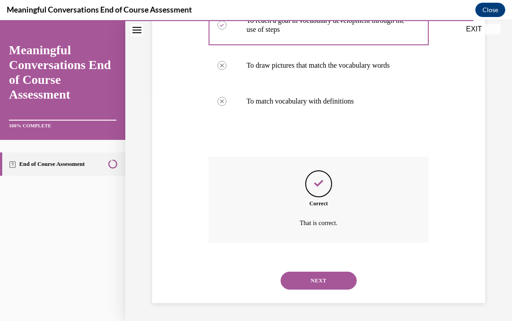
scroll to position [242, 0]
click at [335, 284] on button "NEXT" at bounding box center [319, 280] width 76 height 18
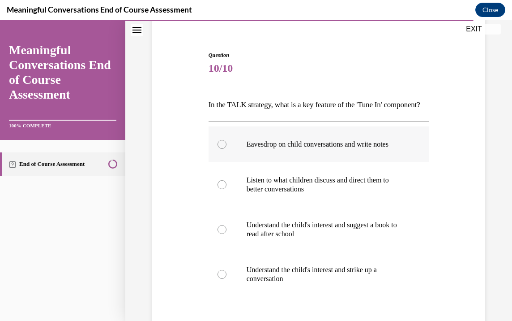
scroll to position [90, 0]
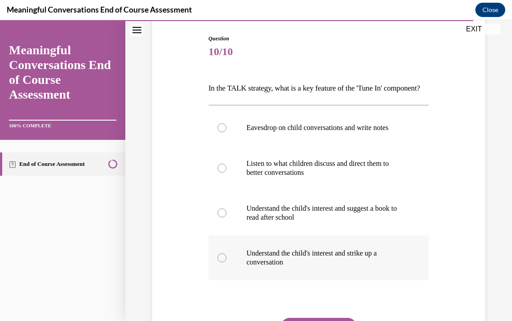
click at [222, 262] on div at bounding box center [222, 257] width 9 height 9
click at [222, 262] on input "Understand the child's interest and strike up a conversation" at bounding box center [222, 257] width 9 height 9
radio input "true"
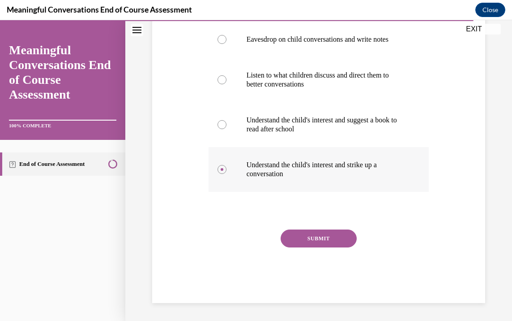
scroll to position [180, 0]
click at [335, 247] on button "SUBMIT" at bounding box center [319, 238] width 76 height 18
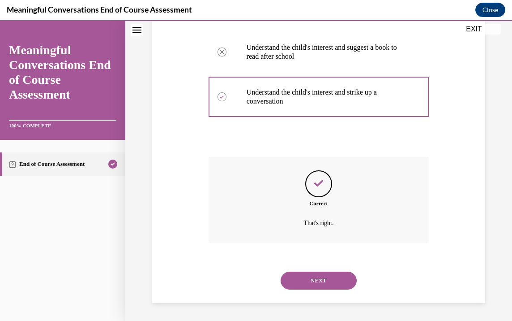
scroll to position [266, 0]
click at [322, 281] on button "NEXT" at bounding box center [319, 280] width 76 height 18
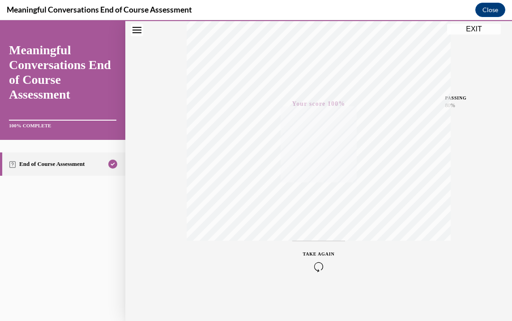
scroll to position [159, 0]
click at [426, 266] on div "TAKE AGAIN" at bounding box center [319, 260] width 264 height 40
click at [473, 30] on button "EXIT" at bounding box center [474, 29] width 54 height 11
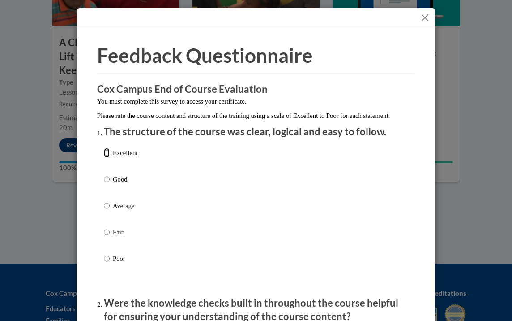
click at [104, 158] on input "Excellent" at bounding box center [107, 153] width 6 height 10
radio input "true"
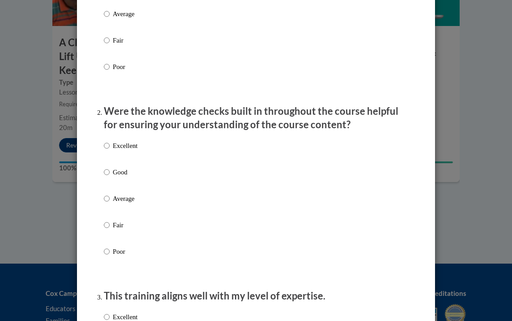
scroll to position [193, 0]
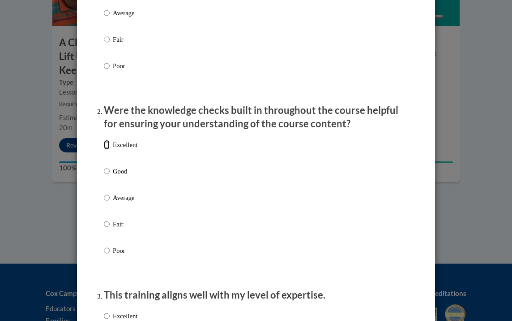
click at [104, 150] on input "Excellent" at bounding box center [107, 145] width 6 height 10
radio input "true"
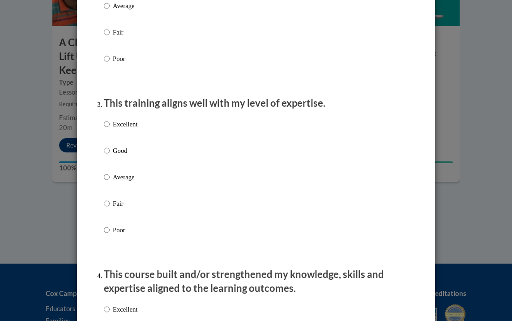
scroll to position [385, 0]
click at [104, 129] on input "Excellent" at bounding box center [107, 124] width 6 height 10
radio input "true"
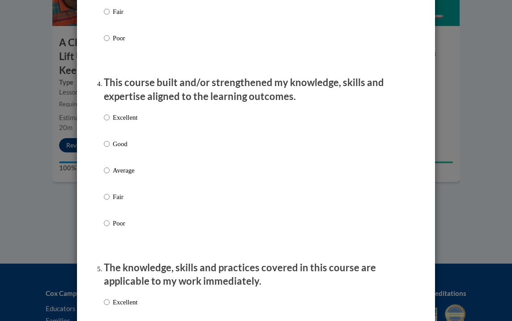
scroll to position [577, 0]
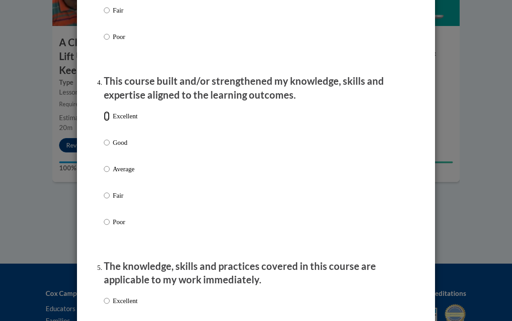
click at [104, 121] on input "Excellent" at bounding box center [107, 116] width 6 height 10
radio input "true"
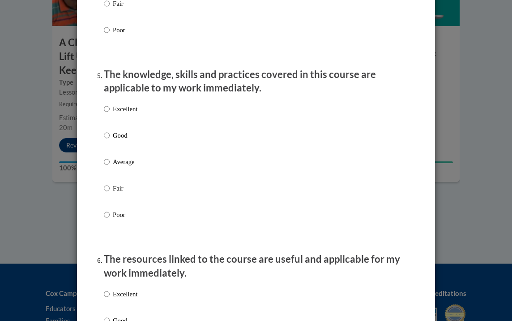
scroll to position [769, 0]
click at [104, 113] on input "Excellent" at bounding box center [107, 108] width 6 height 10
radio input "true"
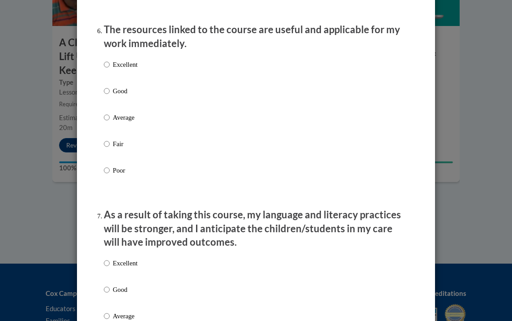
scroll to position [1010, 0]
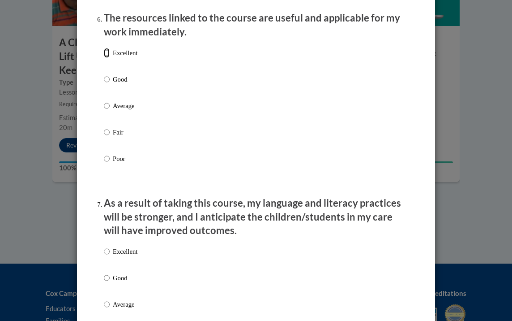
click at [105, 58] on input "Excellent" at bounding box center [107, 53] width 6 height 10
radio input "true"
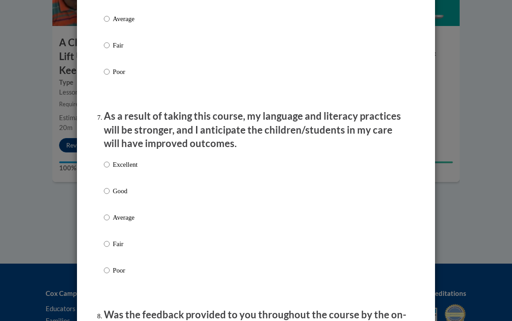
scroll to position [1106, 0]
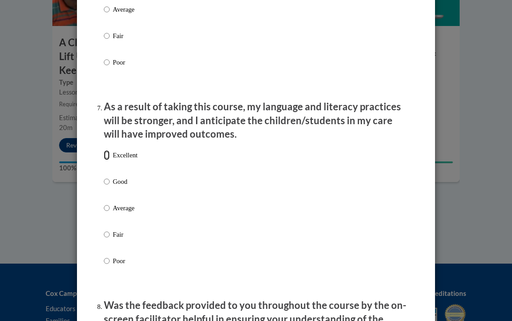
click at [104, 160] on input "Excellent" at bounding box center [107, 155] width 6 height 10
radio input "true"
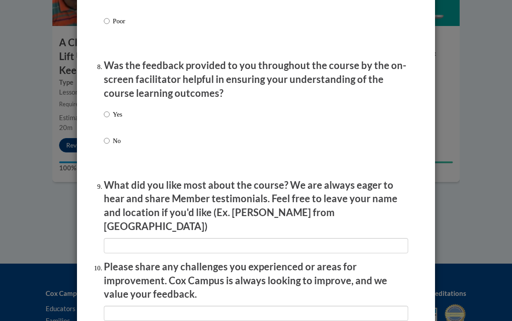
scroll to position [1346, 0]
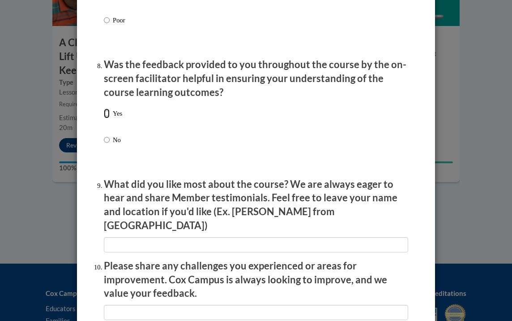
drag, startPoint x: 104, startPoint y: 120, endPoint x: 114, endPoint y: 116, distance: 9.9
click at [104, 118] on input "Yes" at bounding box center [107, 113] width 6 height 10
radio input "true"
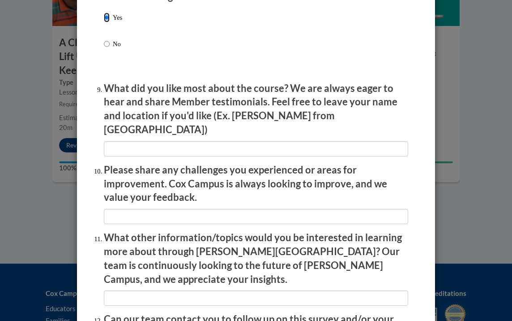
scroll to position [1443, 0]
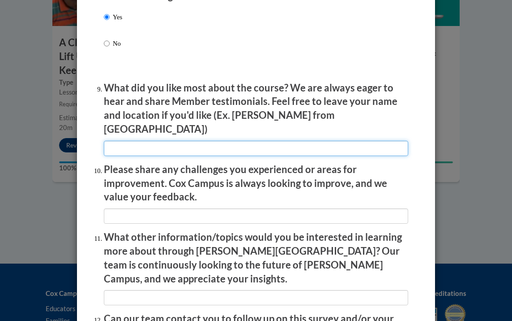
click at [163, 143] on input "textbox" at bounding box center [256, 148] width 304 height 15
type input "[PERSON_NAME]"
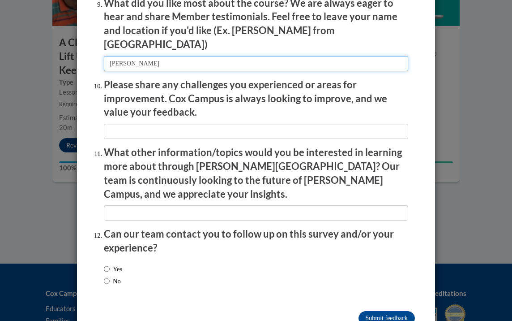
scroll to position [1539, 0]
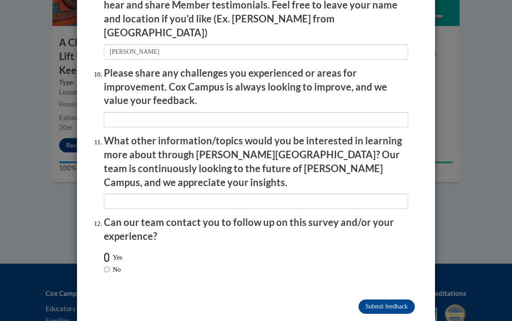
click at [104, 252] on input "Yes" at bounding box center [107, 257] width 6 height 10
radio input "true"
click at [390, 299] on input "Submit feedback" at bounding box center [387, 306] width 56 height 14
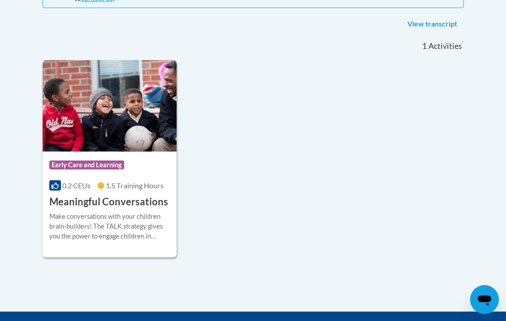
scroll to position [240, 0]
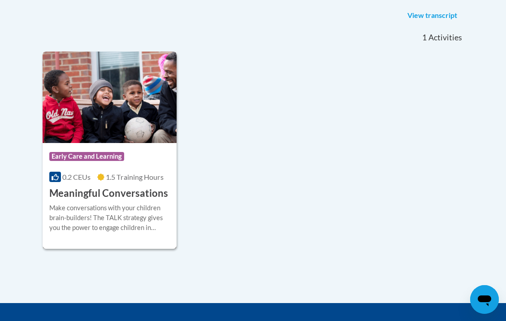
click at [121, 125] on img at bounding box center [110, 96] width 134 height 91
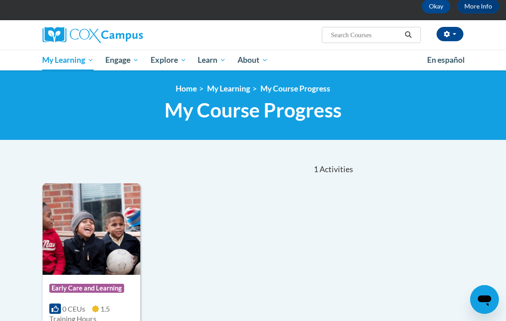
scroll to position [48, 0]
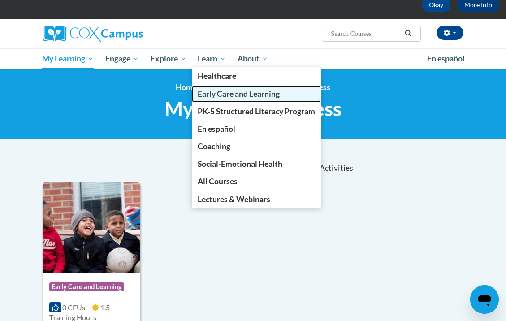
click at [228, 90] on span "Early Care and Learning" at bounding box center [238, 93] width 82 height 9
